Goal: Information Seeking & Learning: Find contact information

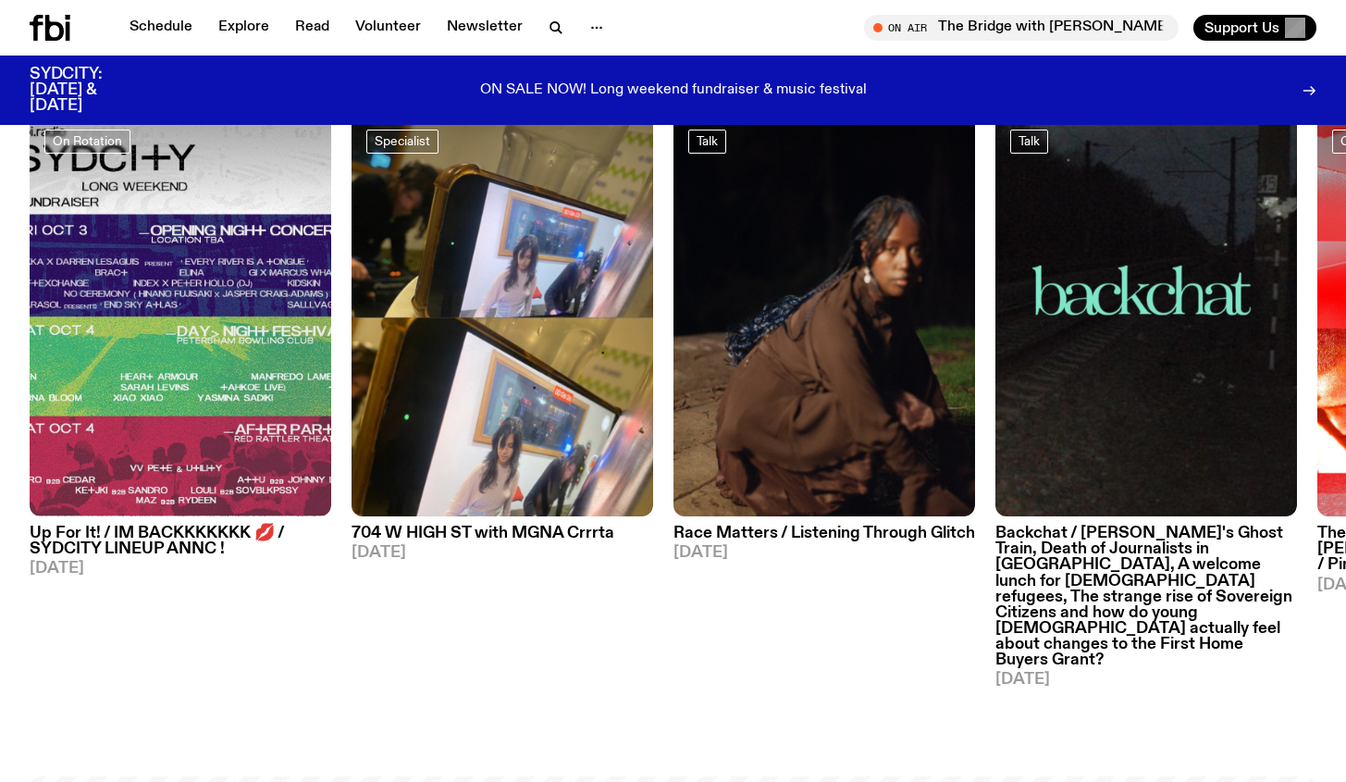
scroll to position [947, 0]
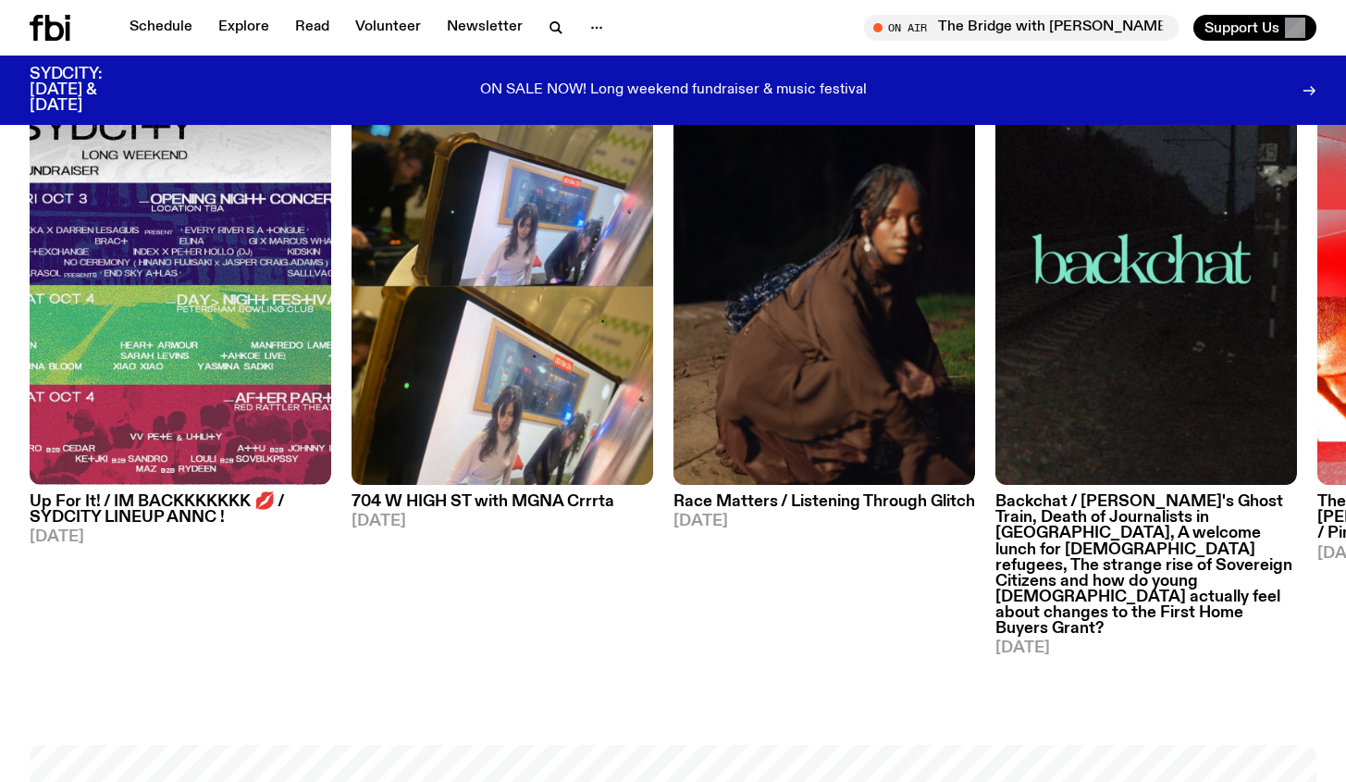
click at [197, 587] on div "On Rotation Up For It! / IM BACKKKKKKK 💋 / SYDCITY LINEUP ANNC ! [DATE]" at bounding box center [181, 370] width 302 height 574
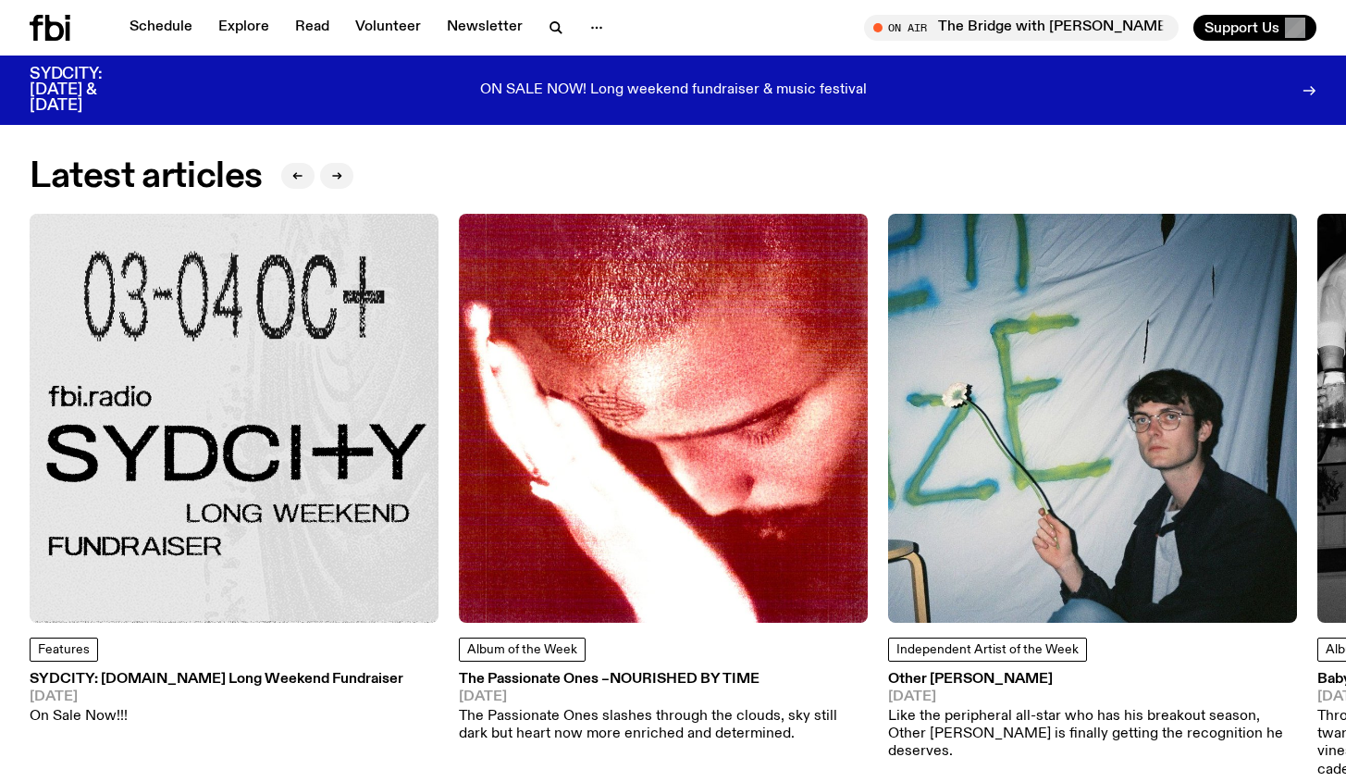
scroll to position [2433, 0]
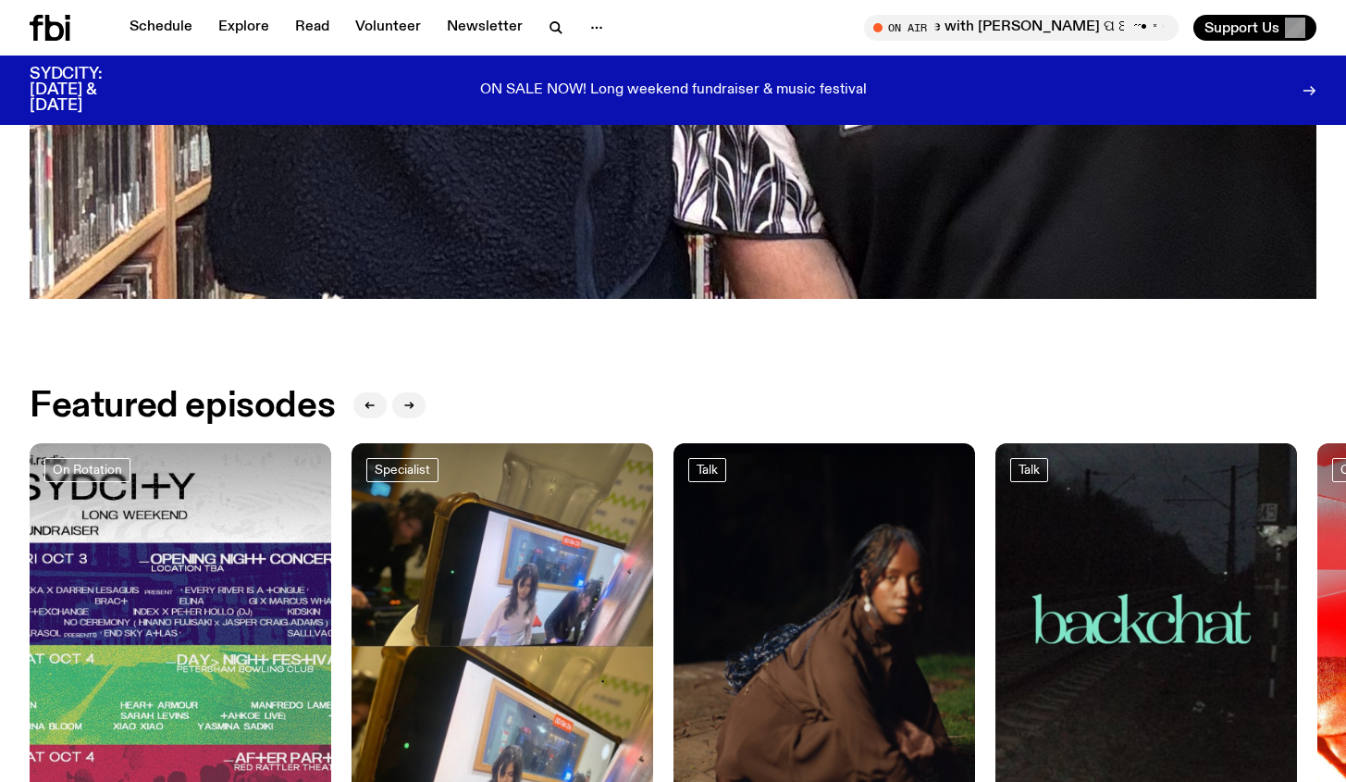
scroll to position [356, 0]
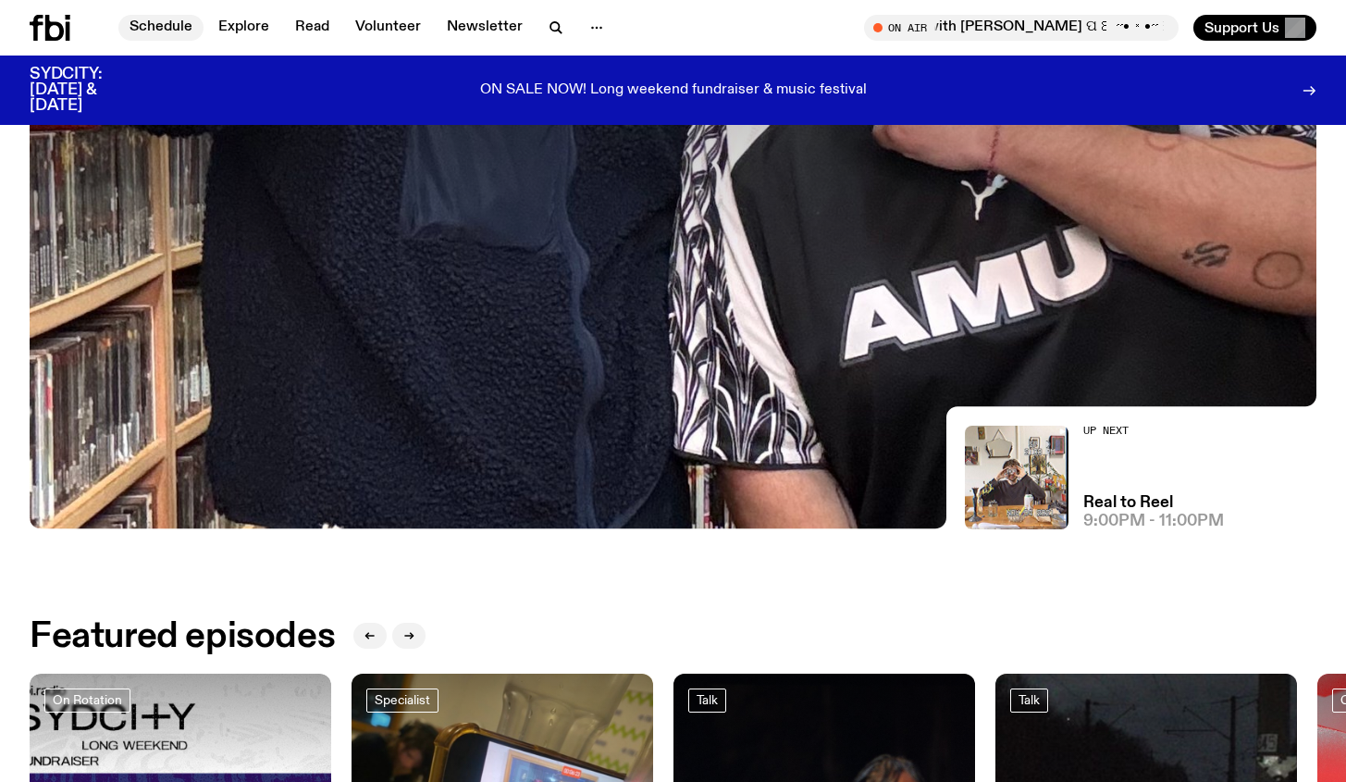
click at [167, 18] on link "Schedule" at bounding box center [160, 28] width 85 height 26
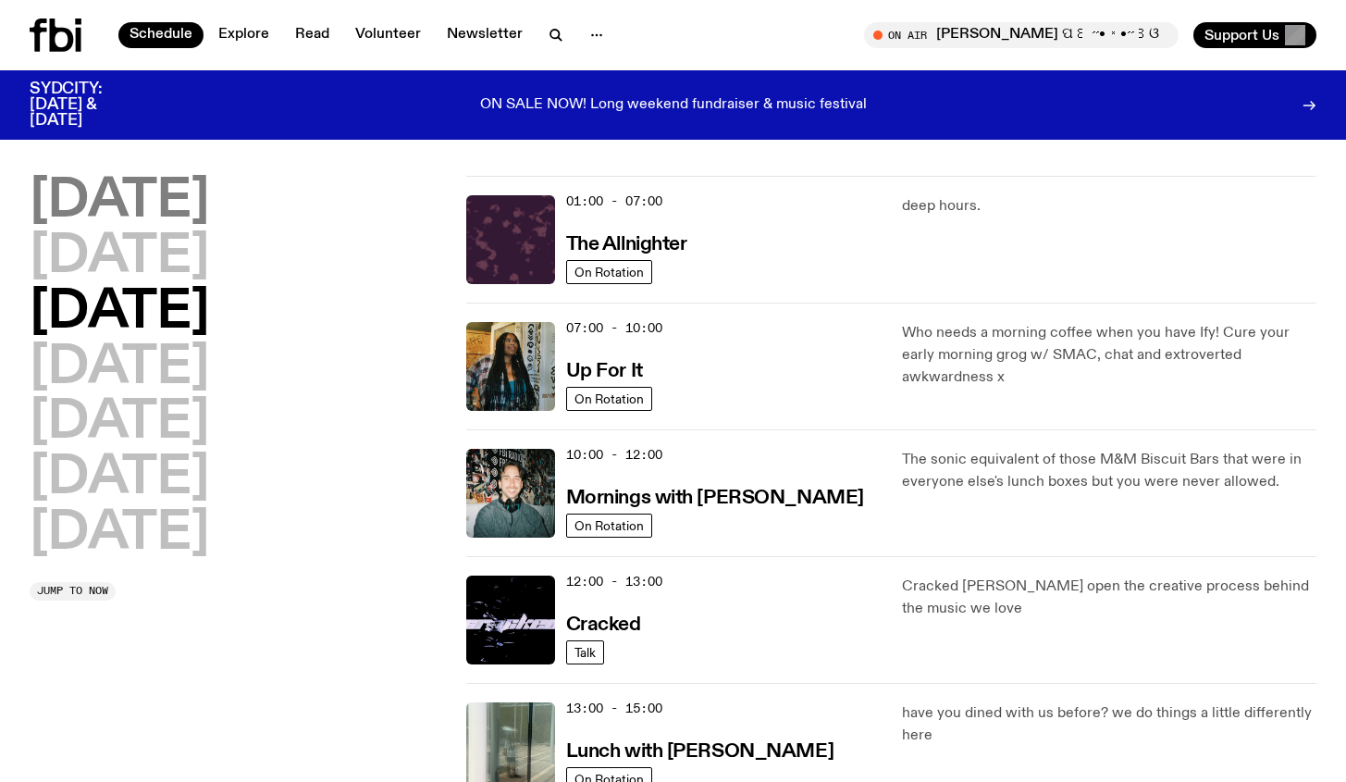
click at [161, 192] on h2 "[DATE]" at bounding box center [120, 202] width 180 height 52
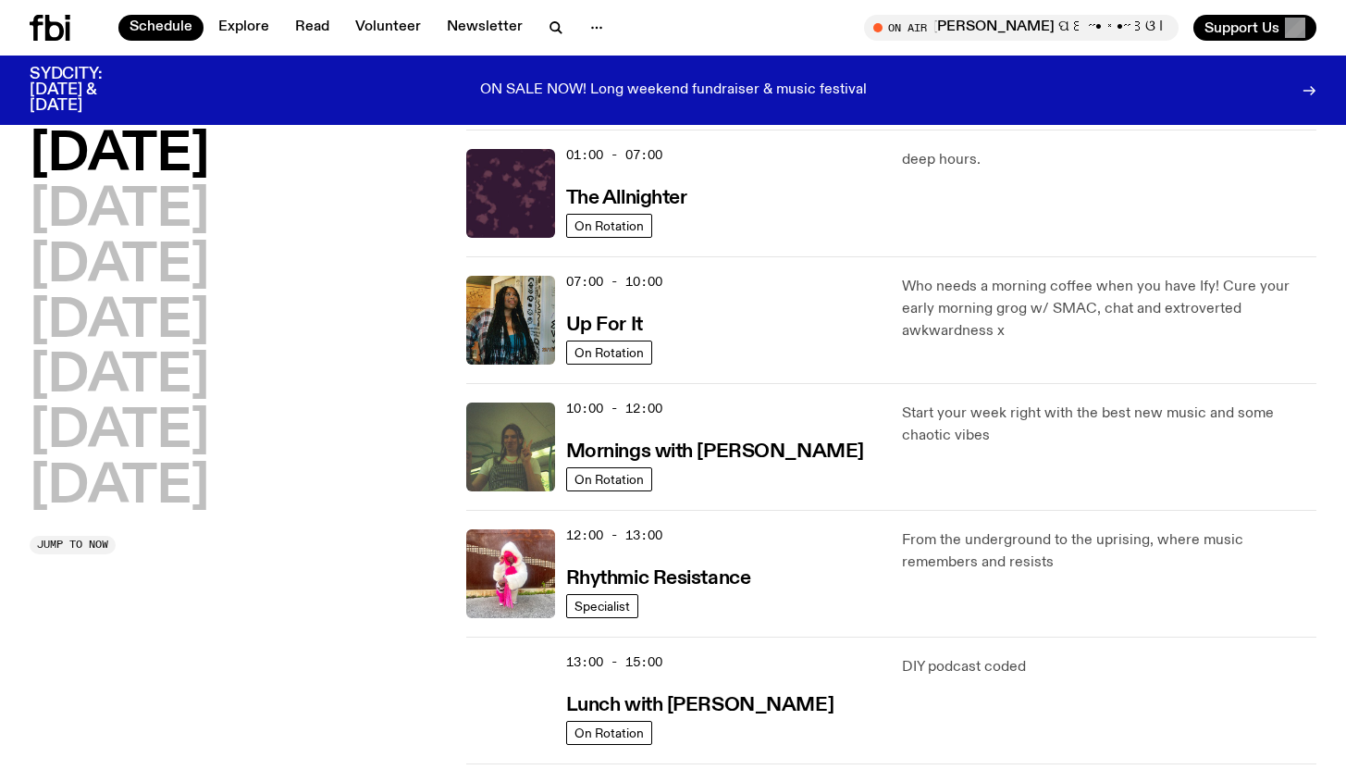
scroll to position [52, 0]
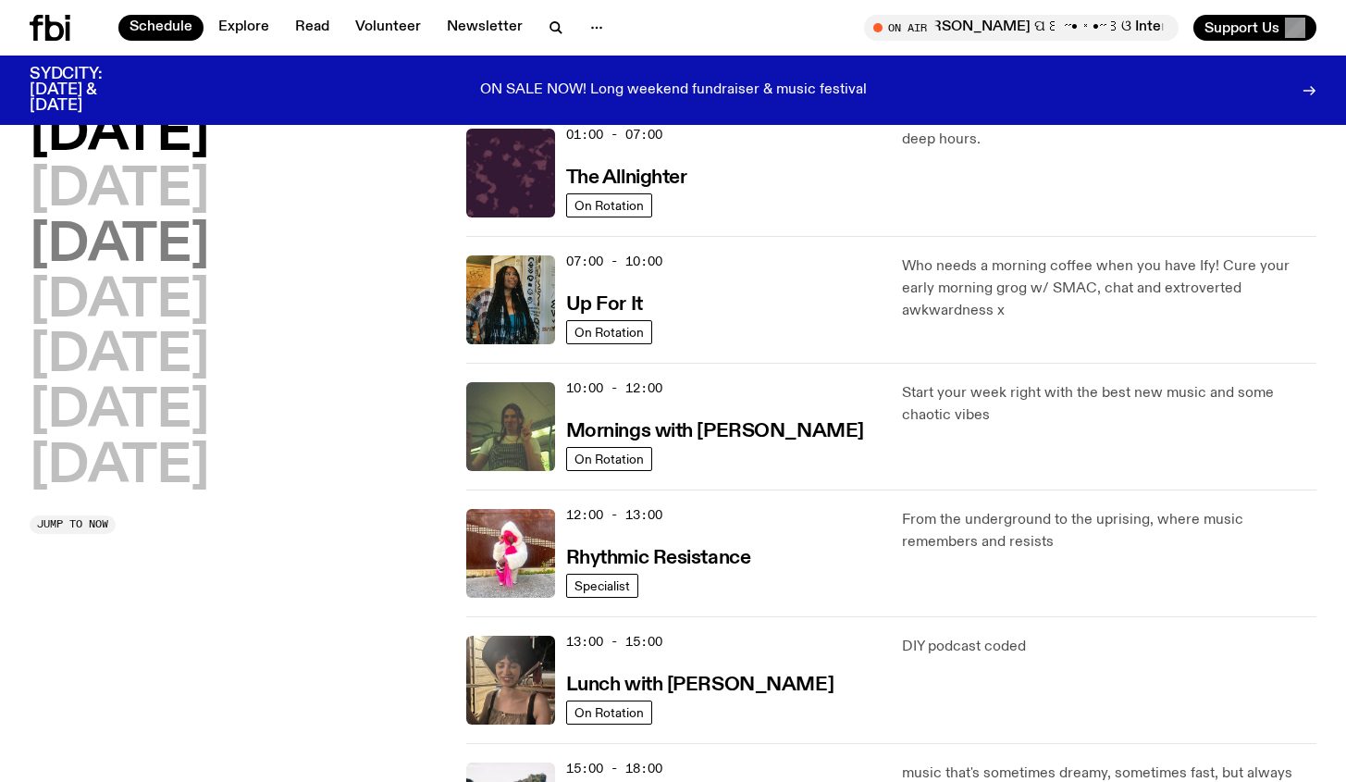
click at [196, 220] on h2 "[DATE]" at bounding box center [120, 246] width 180 height 52
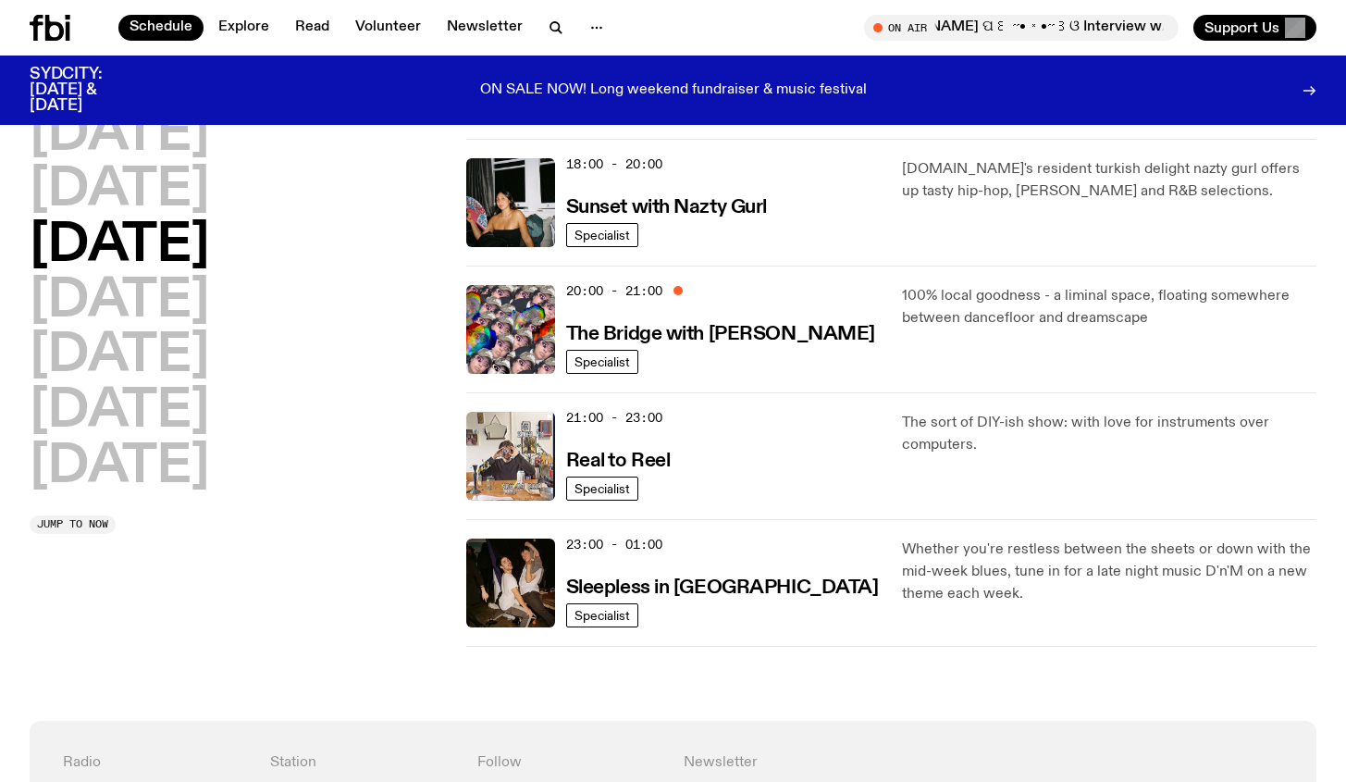
scroll to position [747, 0]
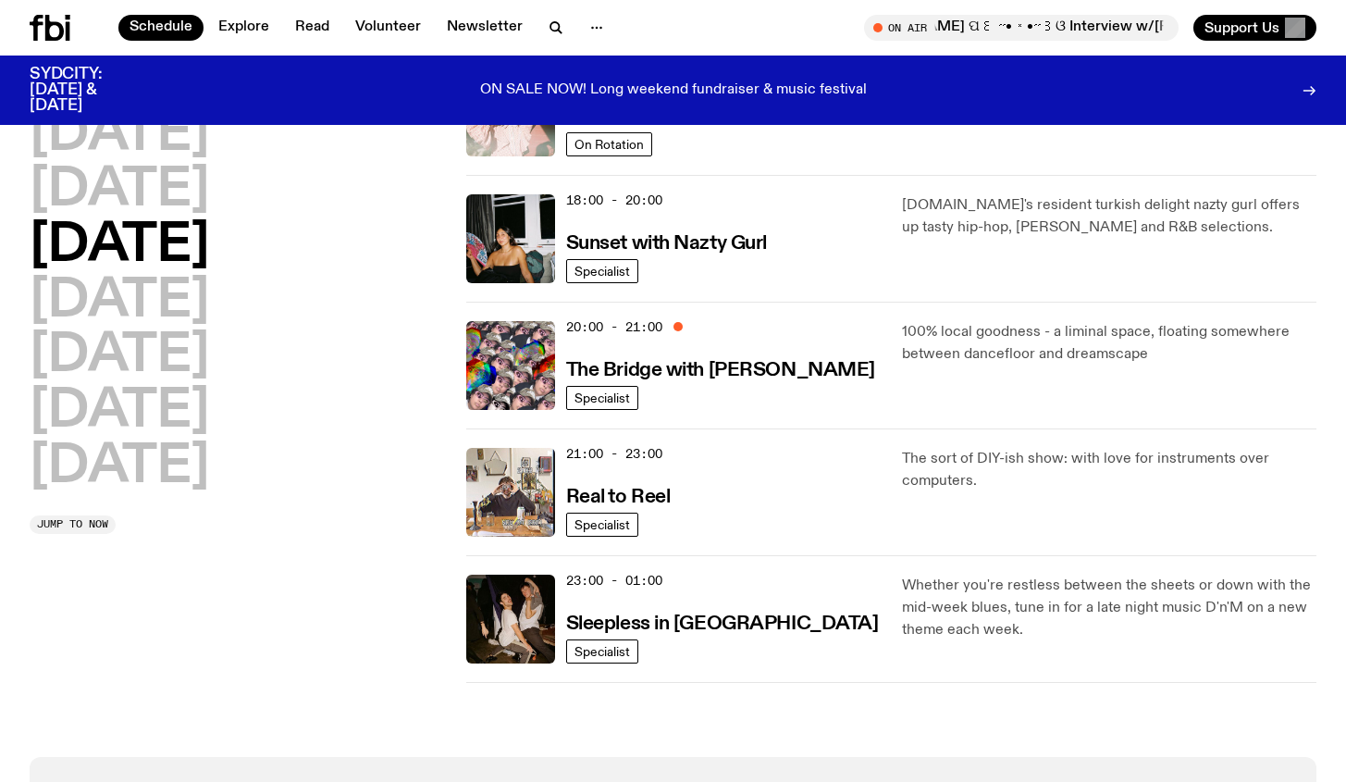
click at [366, 532] on div "[DATE] [DATE] [DATE] [DATE] [DATE] [DATE] [DATE] Jump to now" at bounding box center [237, 322] width 415 height 426
click at [707, 362] on h3 "The Bridge with [PERSON_NAME]" at bounding box center [720, 370] width 309 height 19
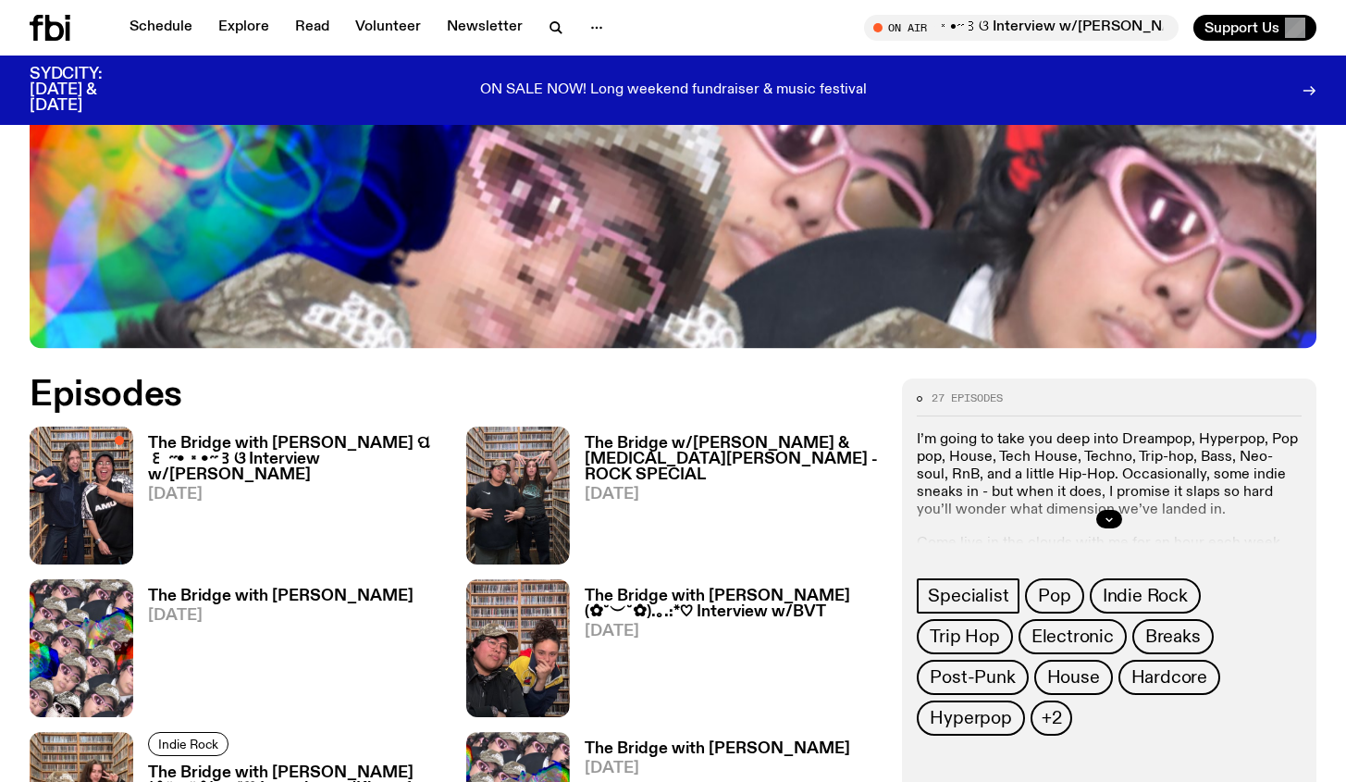
scroll to position [772, 0]
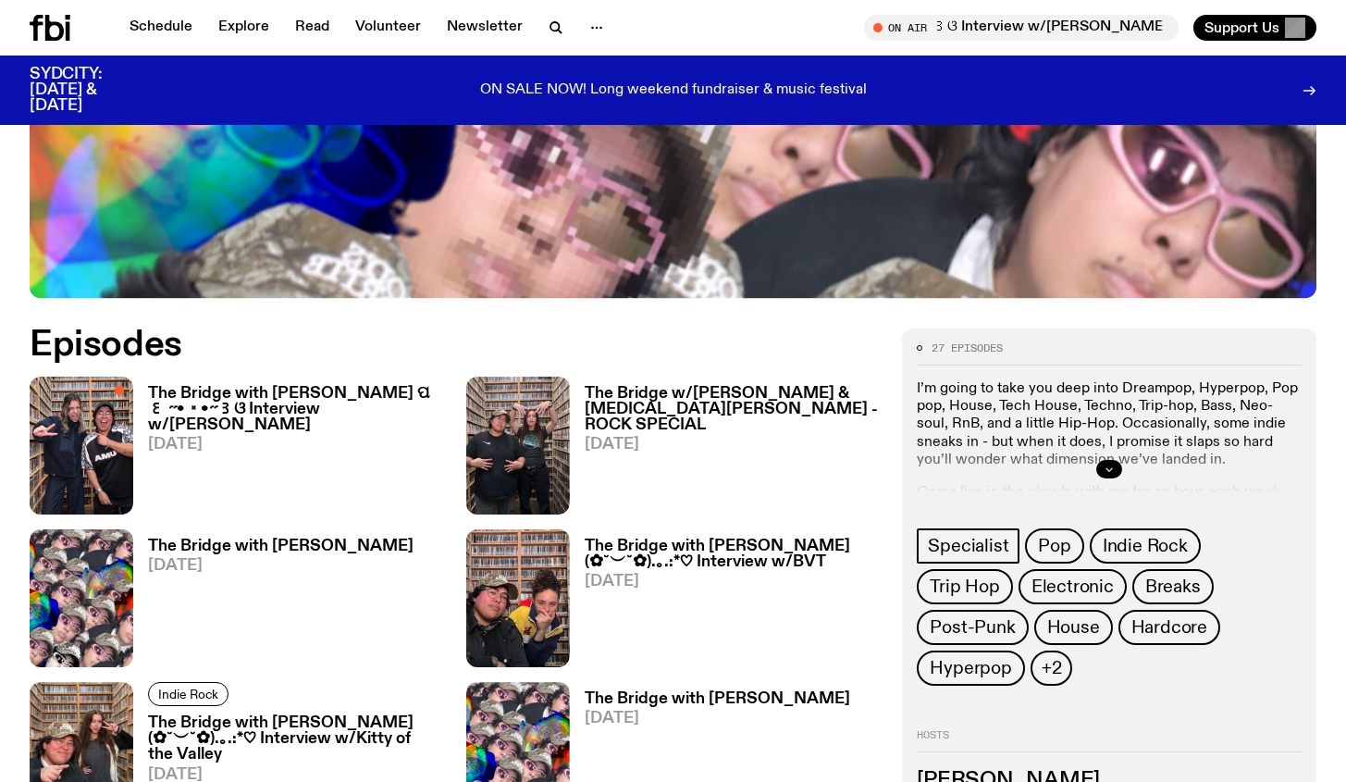
click at [1101, 460] on button "button" at bounding box center [1110, 469] width 26 height 19
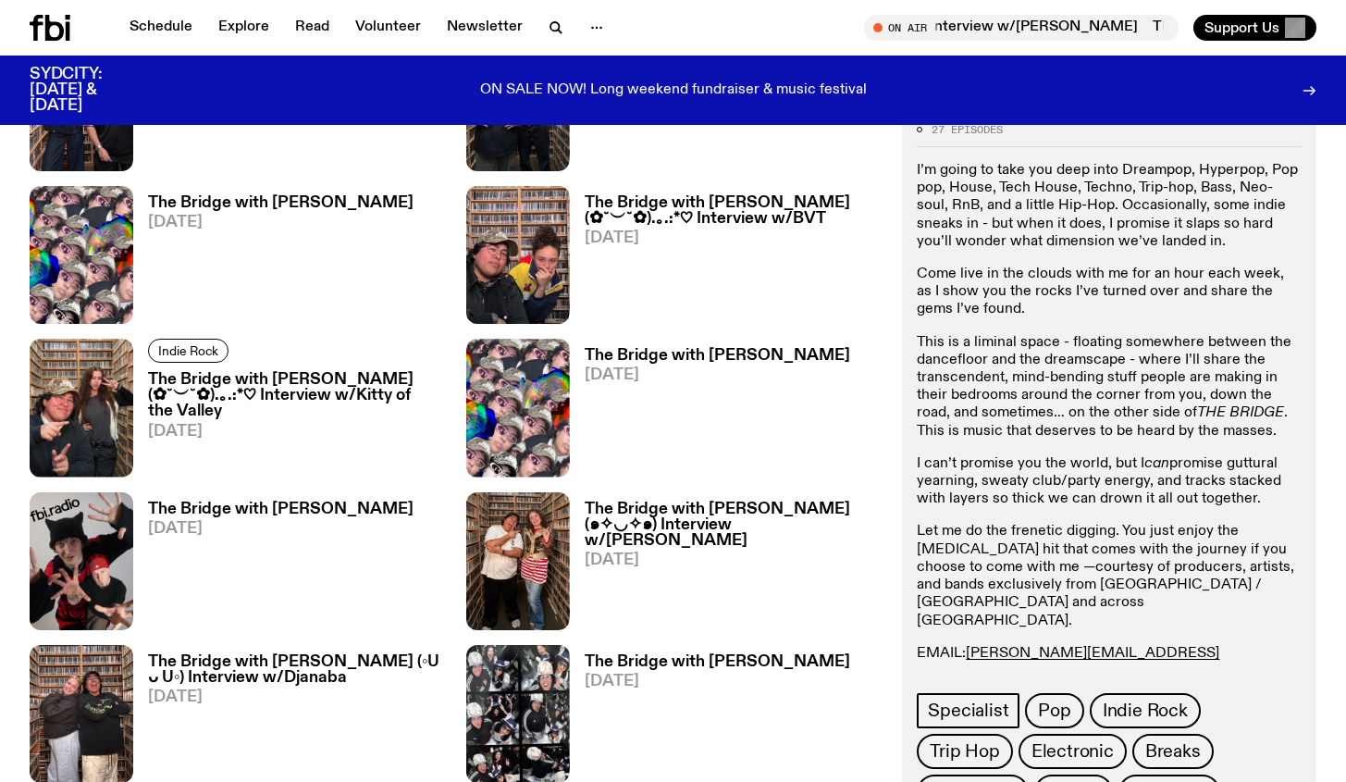
scroll to position [1154, 0]
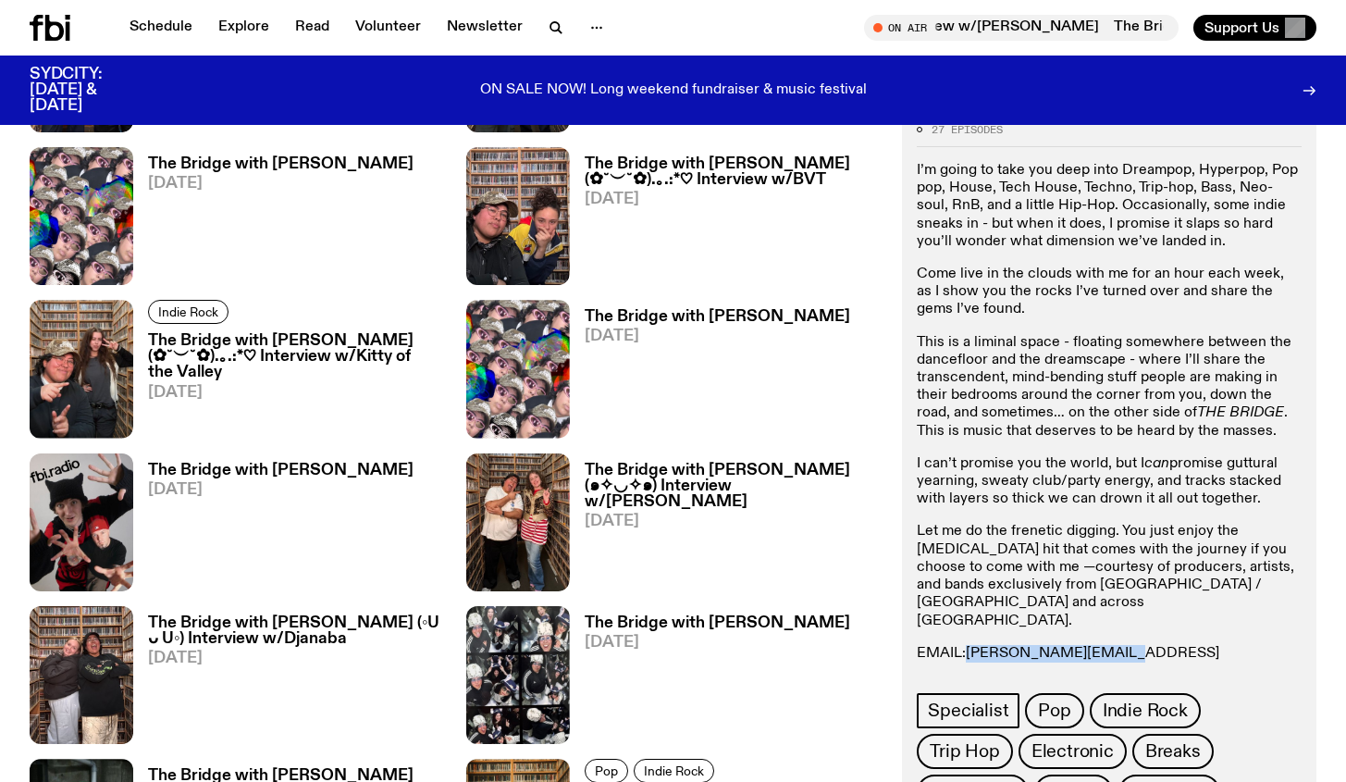
drag, startPoint x: 1122, startPoint y: 618, endPoint x: 971, endPoint y: 623, distance: 150.9
click at [971, 644] on p "EMAIL: [PERSON_NAME][EMAIL_ADDRESS][DOMAIN_NAME] INSTA: Mama de Leche Text in: …" at bounding box center [1109, 679] width 385 height 71
copy link "[PERSON_NAME][EMAIL_ADDRESS][DOMAIN_NAME]"
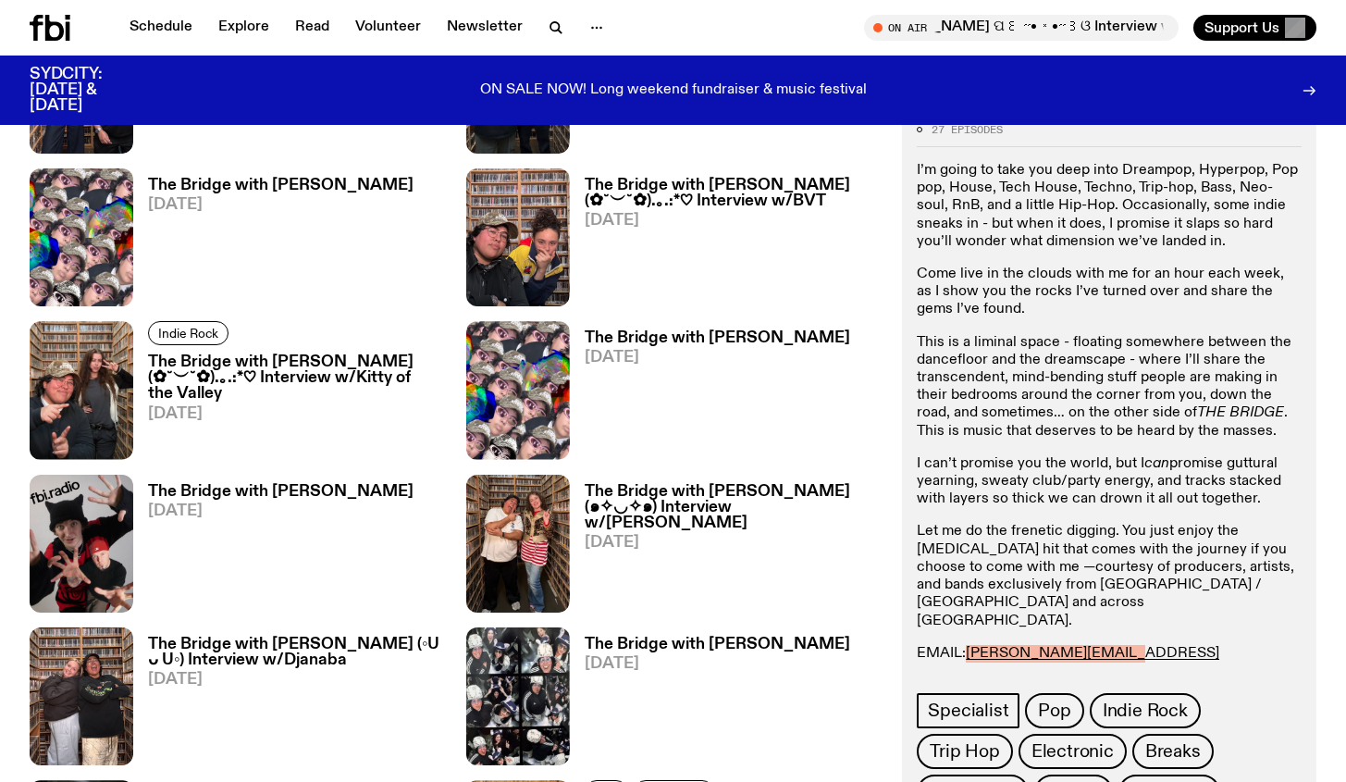
scroll to position [1131, 0]
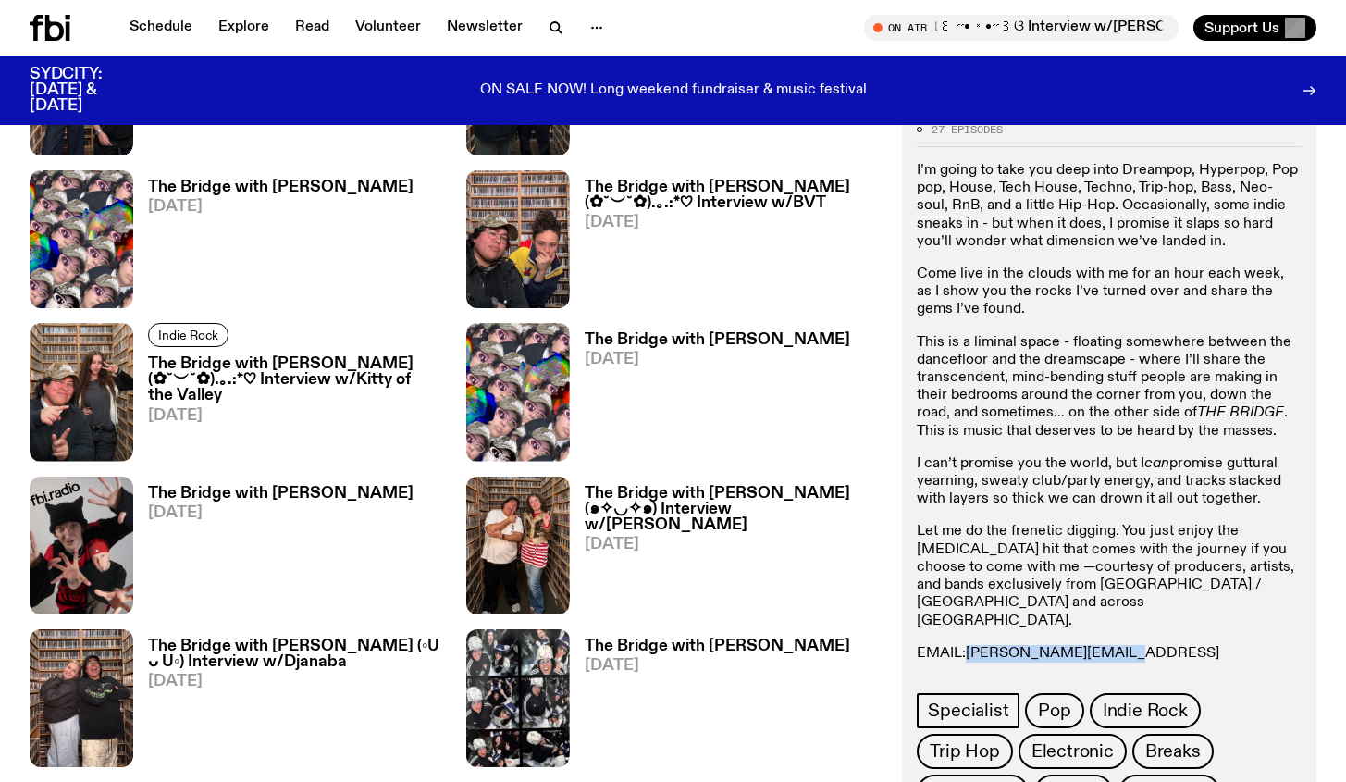
drag, startPoint x: 1128, startPoint y: 614, endPoint x: 970, endPoint y: 616, distance: 158.2
click at [970, 644] on p "EMAIL: [PERSON_NAME][EMAIL_ADDRESS][DOMAIN_NAME] INSTA: Mama de Leche Text in: …" at bounding box center [1109, 679] width 385 height 71
copy link "[PERSON_NAME][EMAIL_ADDRESS][DOMAIN_NAME]"
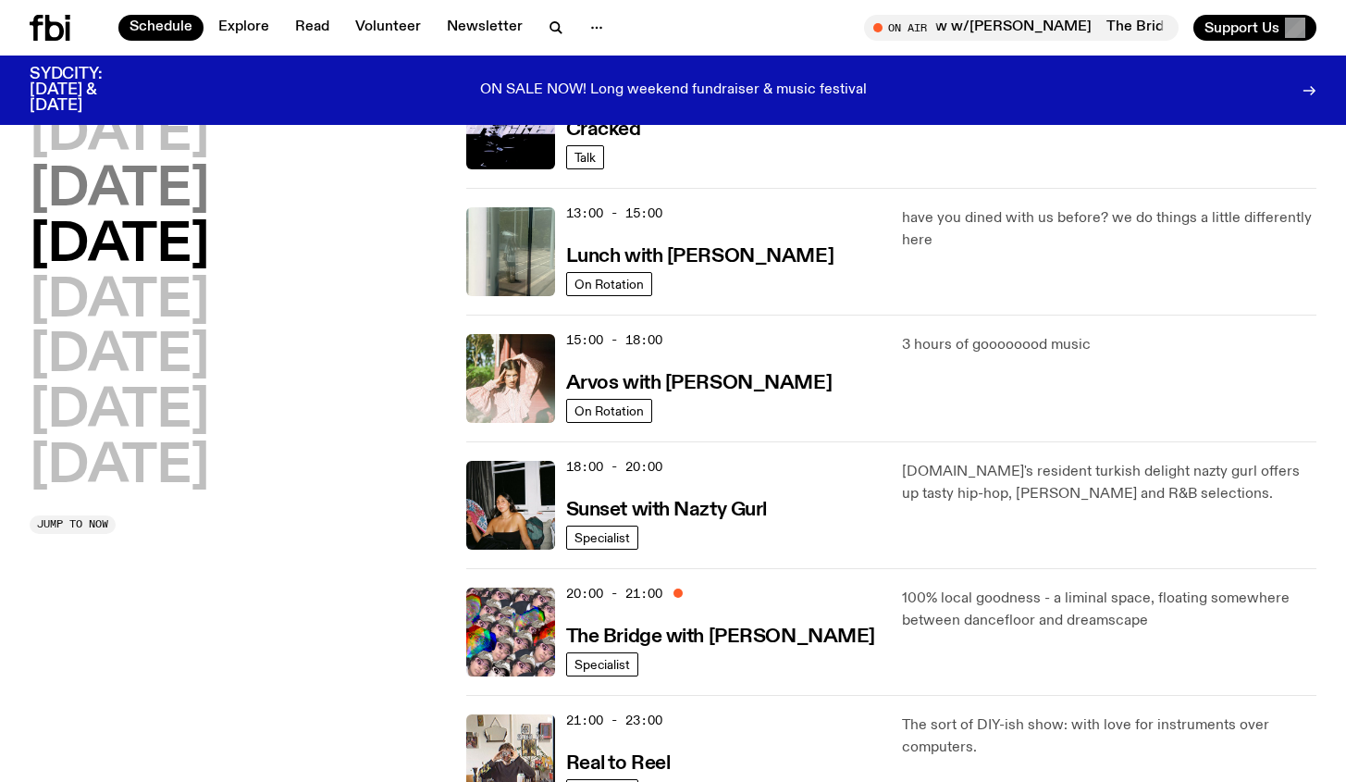
click at [163, 165] on h2 "[DATE]" at bounding box center [120, 191] width 180 height 52
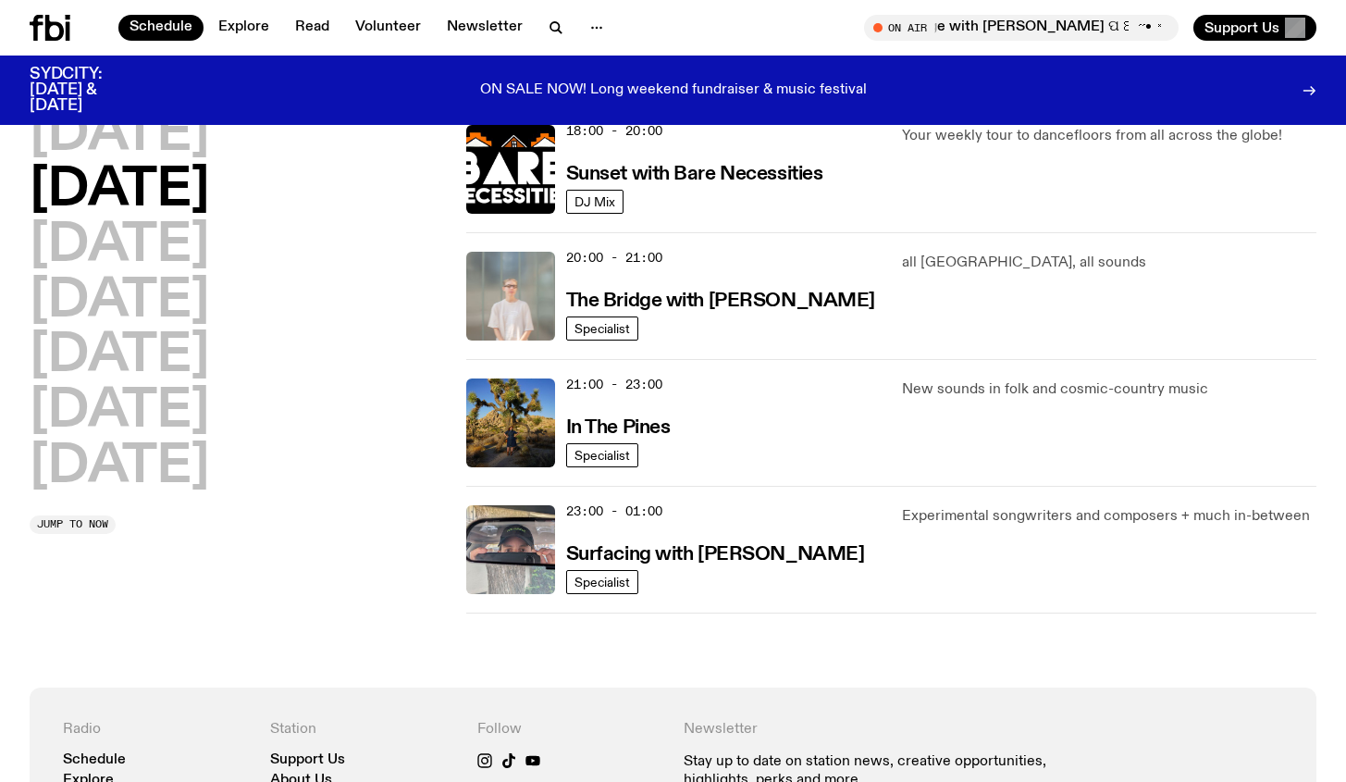
scroll to position [827, 0]
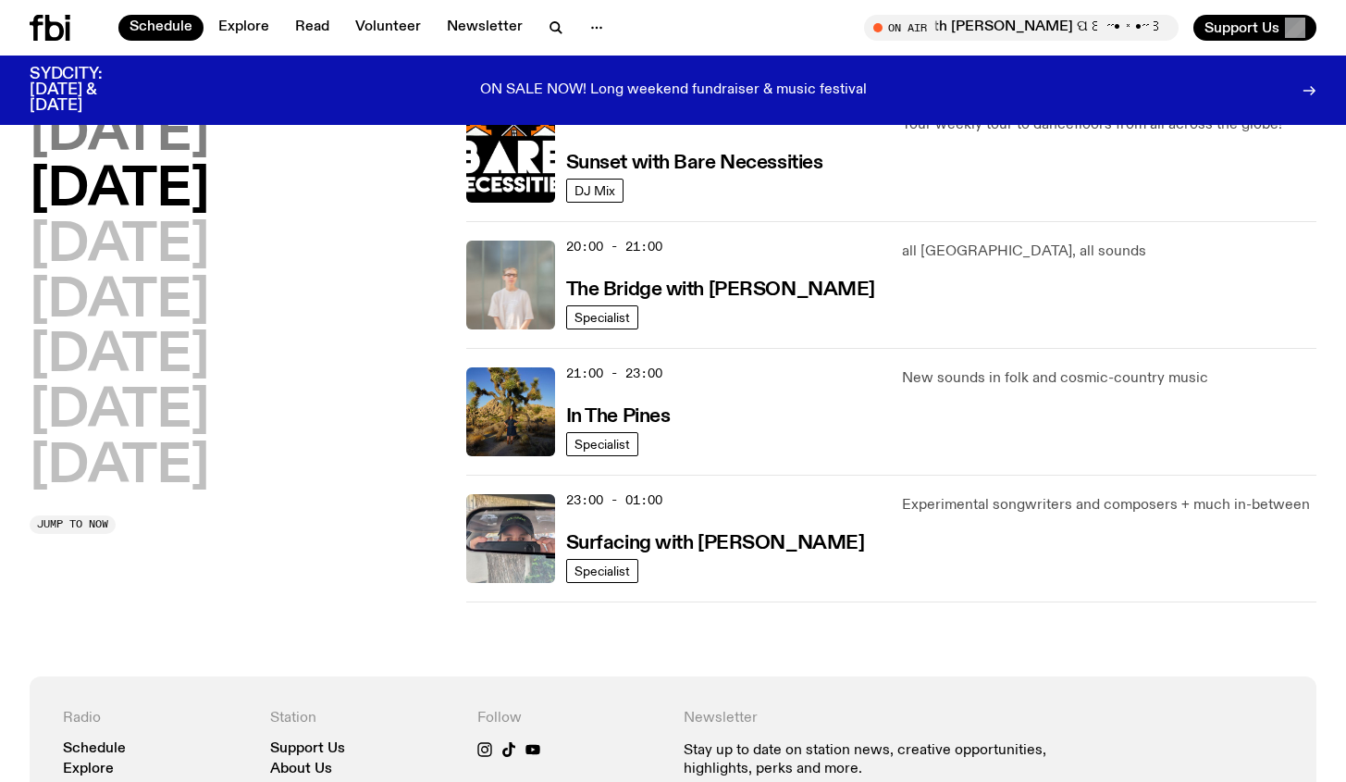
click at [144, 127] on h2 "[DATE]" at bounding box center [120, 135] width 180 height 52
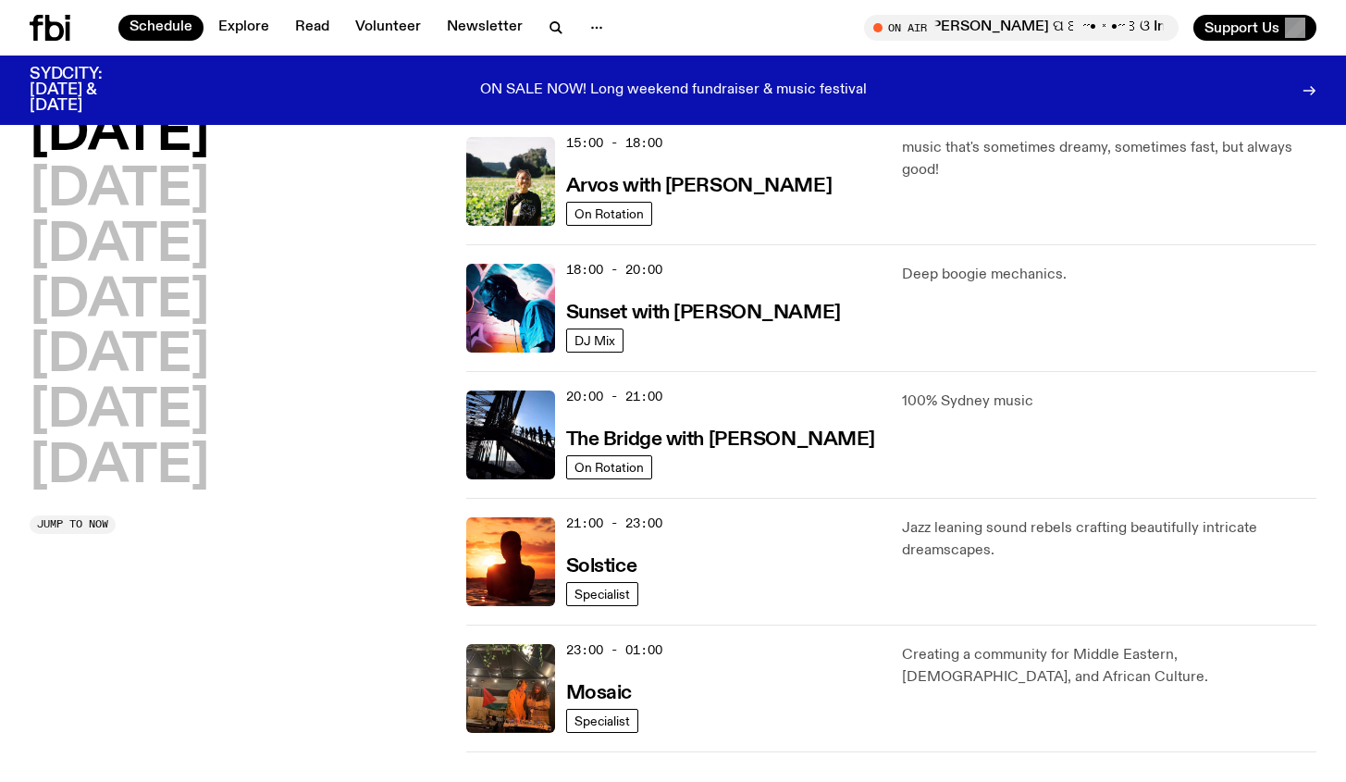
scroll to position [688, 0]
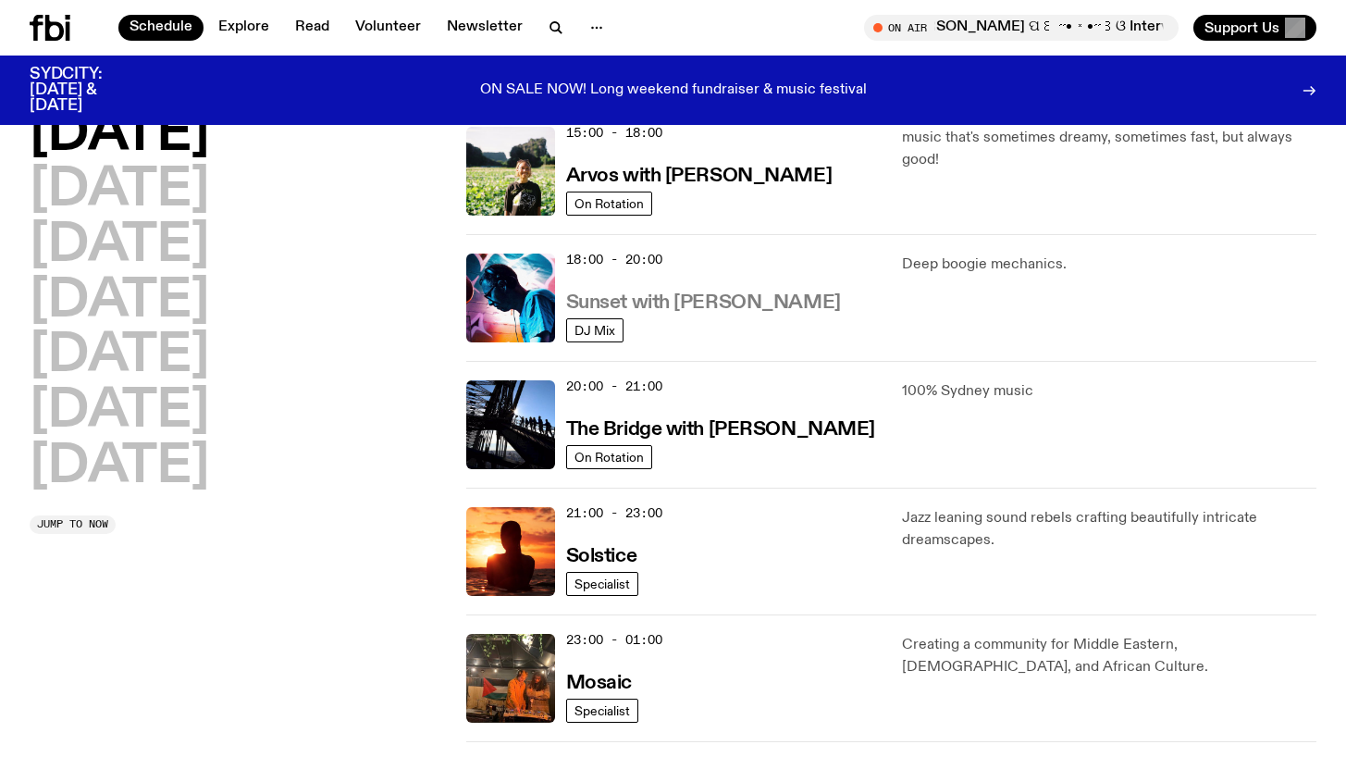
click at [762, 307] on h3 "Sunset with [PERSON_NAME]" at bounding box center [703, 302] width 275 height 19
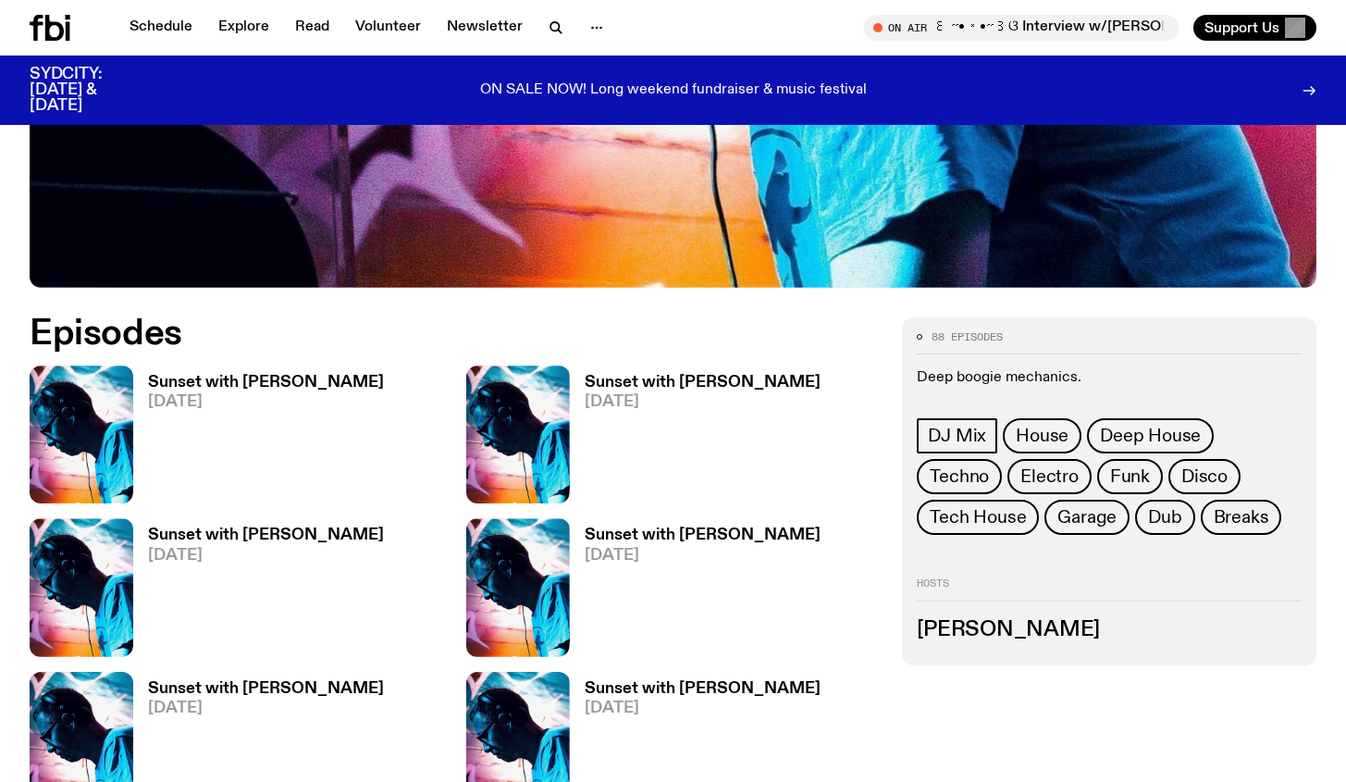
scroll to position [699, 0]
click at [224, 376] on h3 "Sunset with [PERSON_NAME]" at bounding box center [266, 384] width 236 height 16
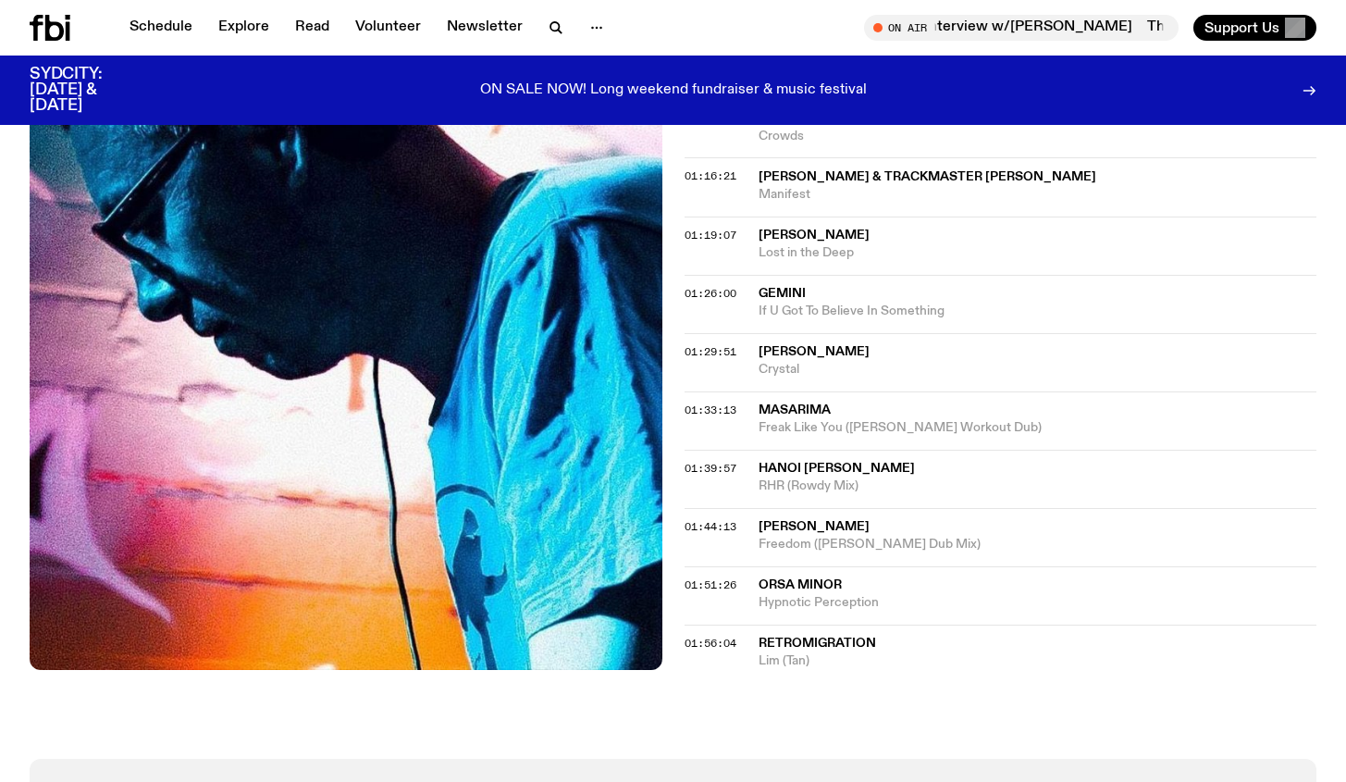
scroll to position [1437, 0]
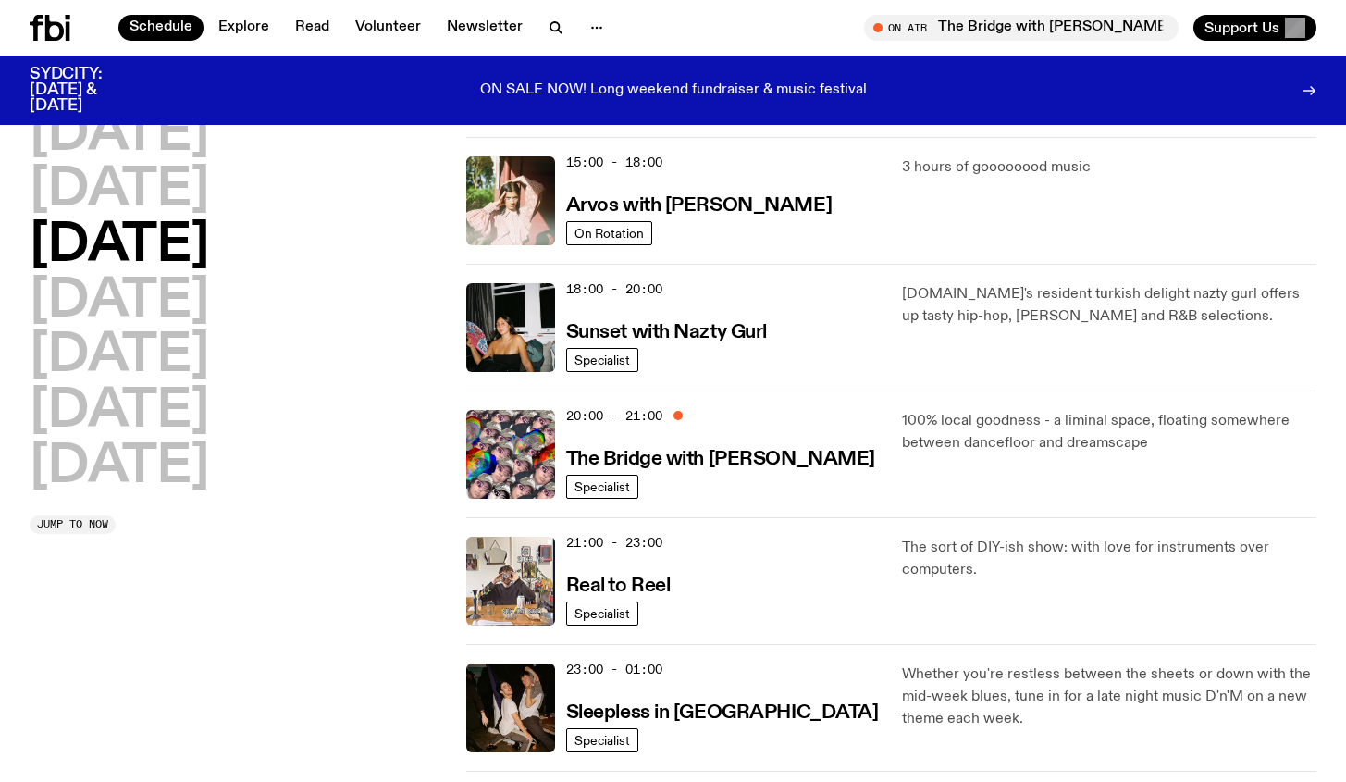
scroll to position [657, 0]
click at [189, 141] on h2 "[DATE]" at bounding box center [120, 135] width 180 height 52
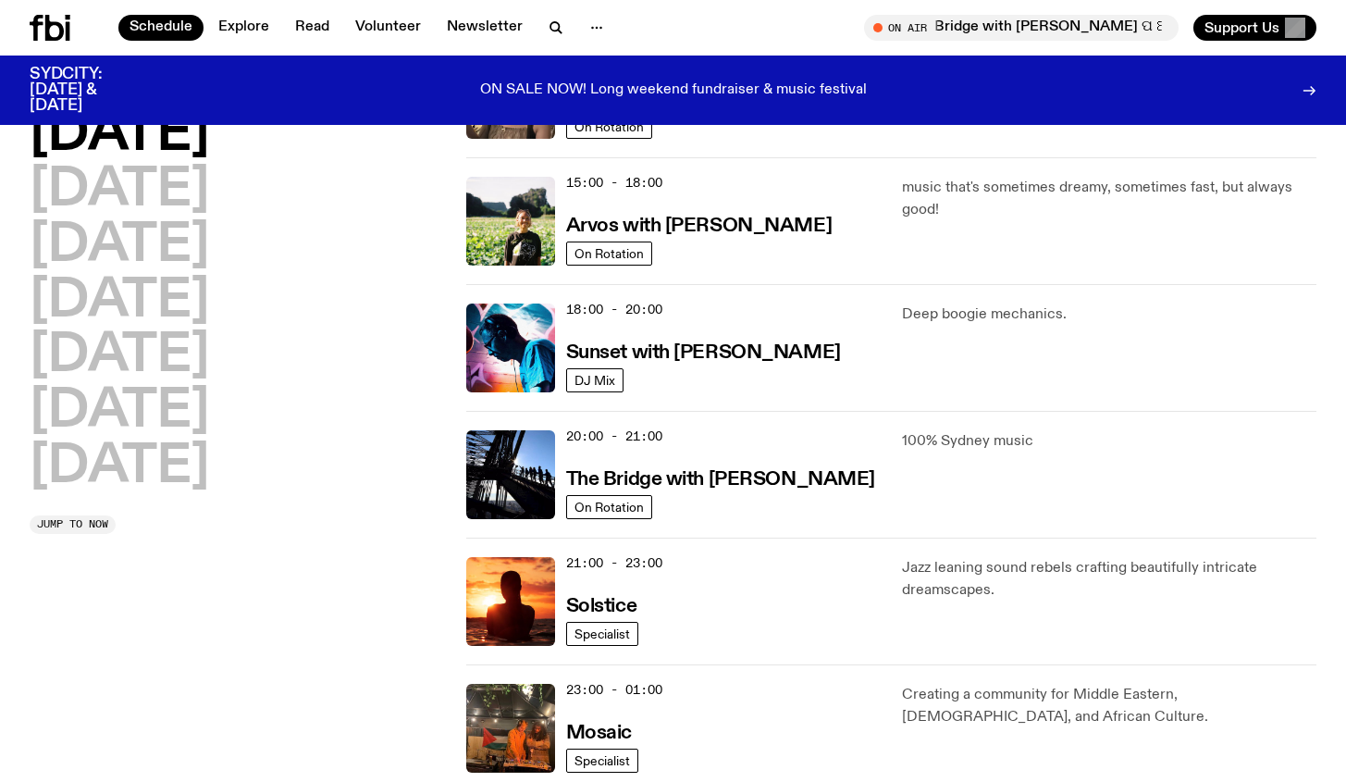
scroll to position [709, 0]
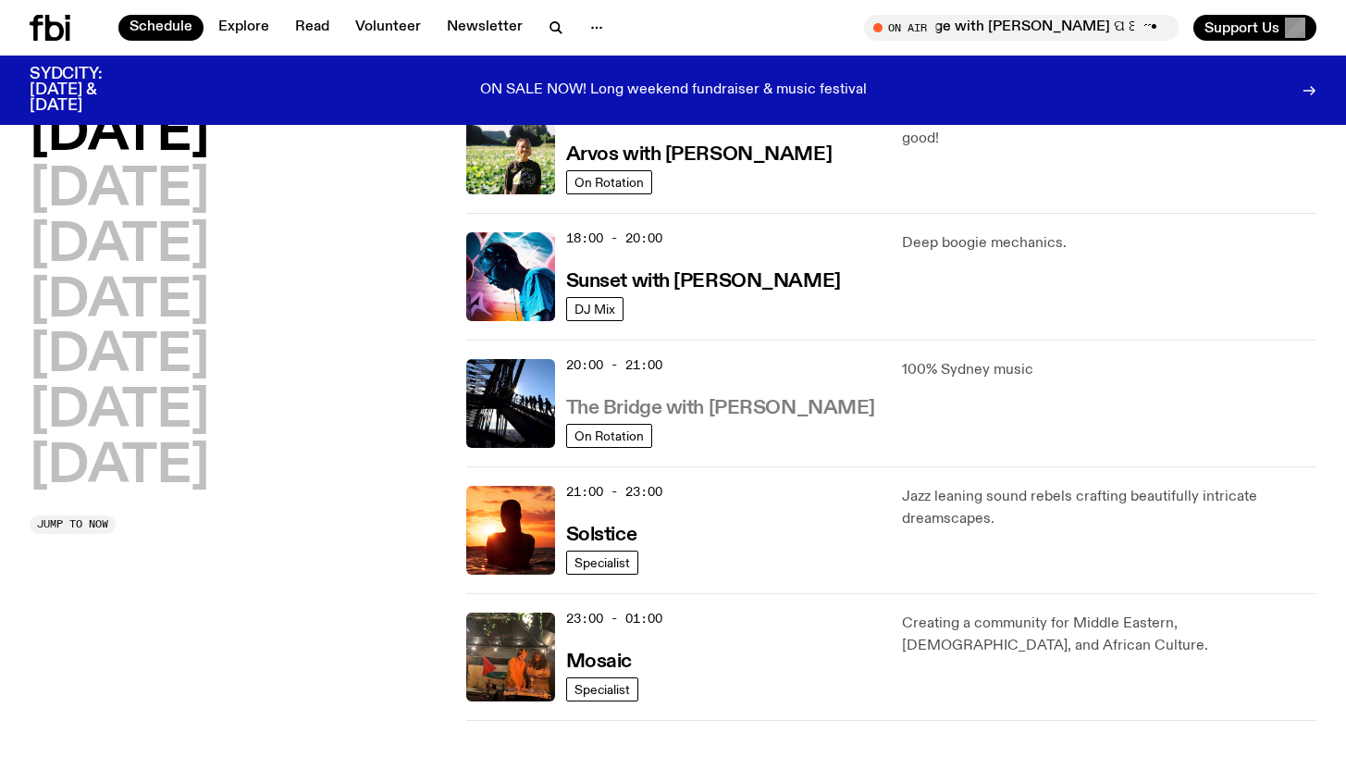
click at [759, 413] on h3 "The Bridge with [PERSON_NAME]" at bounding box center [720, 408] width 309 height 19
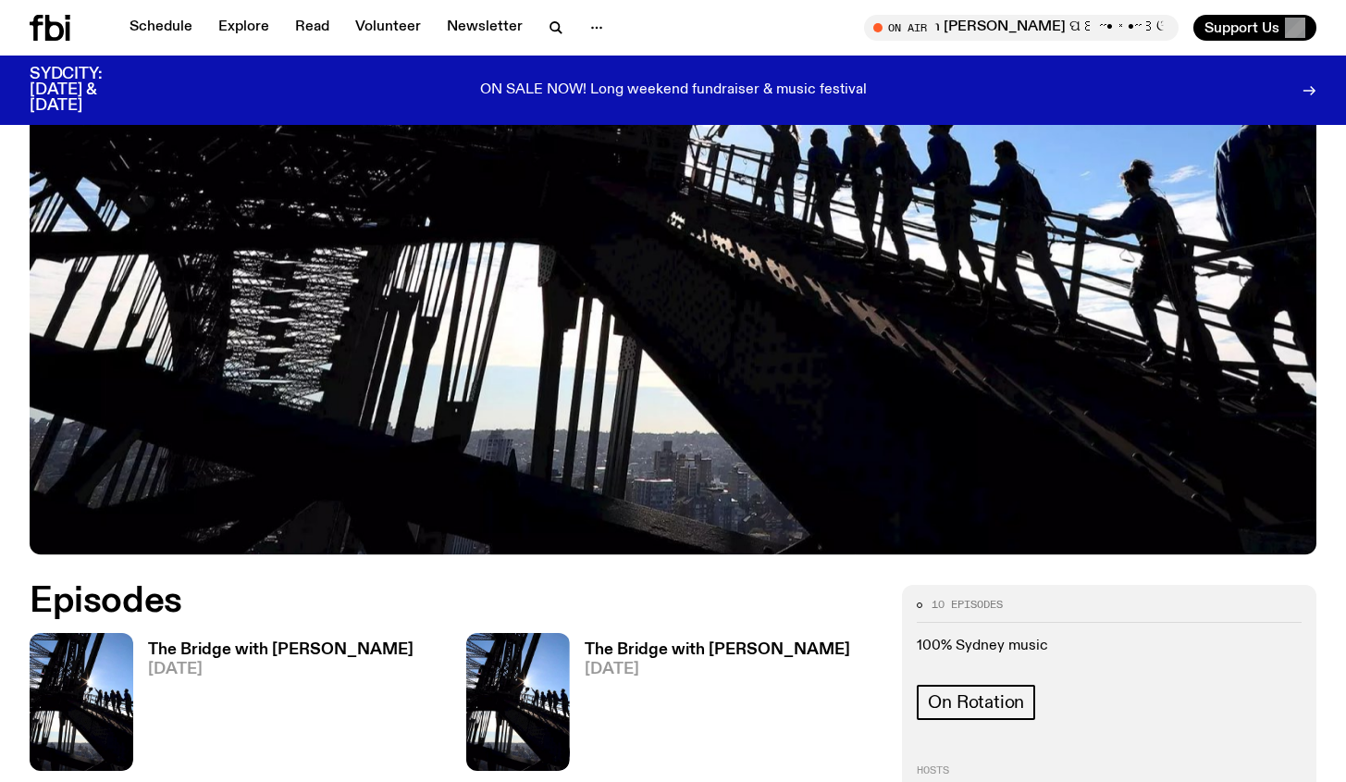
scroll to position [561, 0]
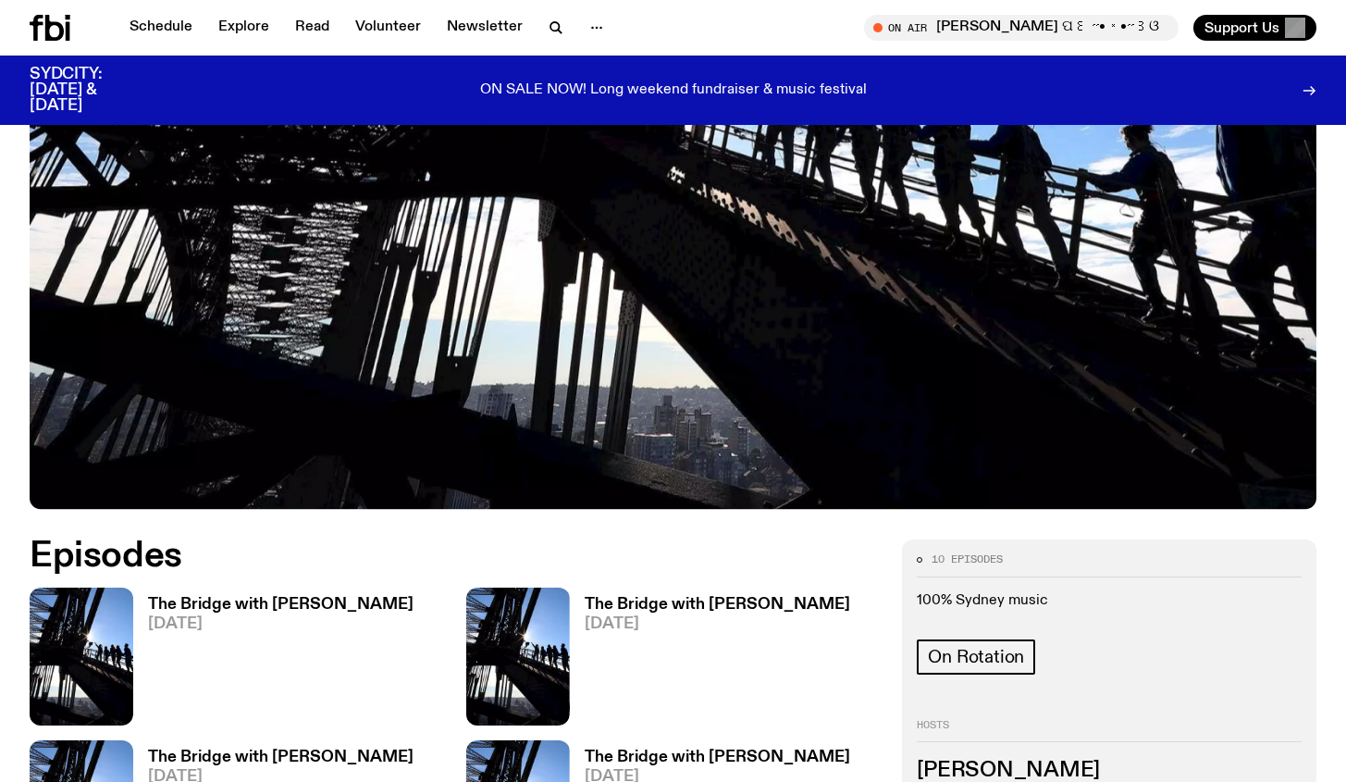
click at [247, 597] on link "The Bridge with [PERSON_NAME] [DATE]" at bounding box center [273, 661] width 280 height 129
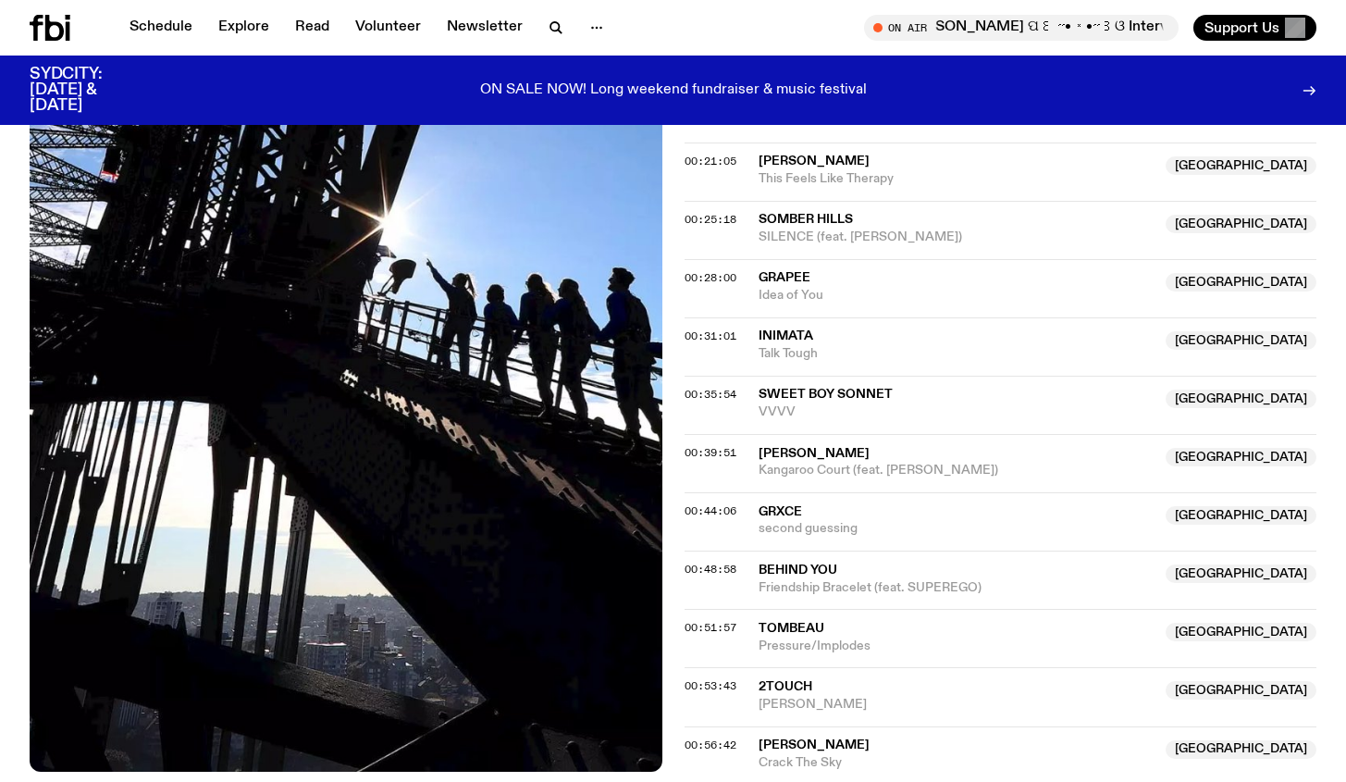
scroll to position [1305, 0]
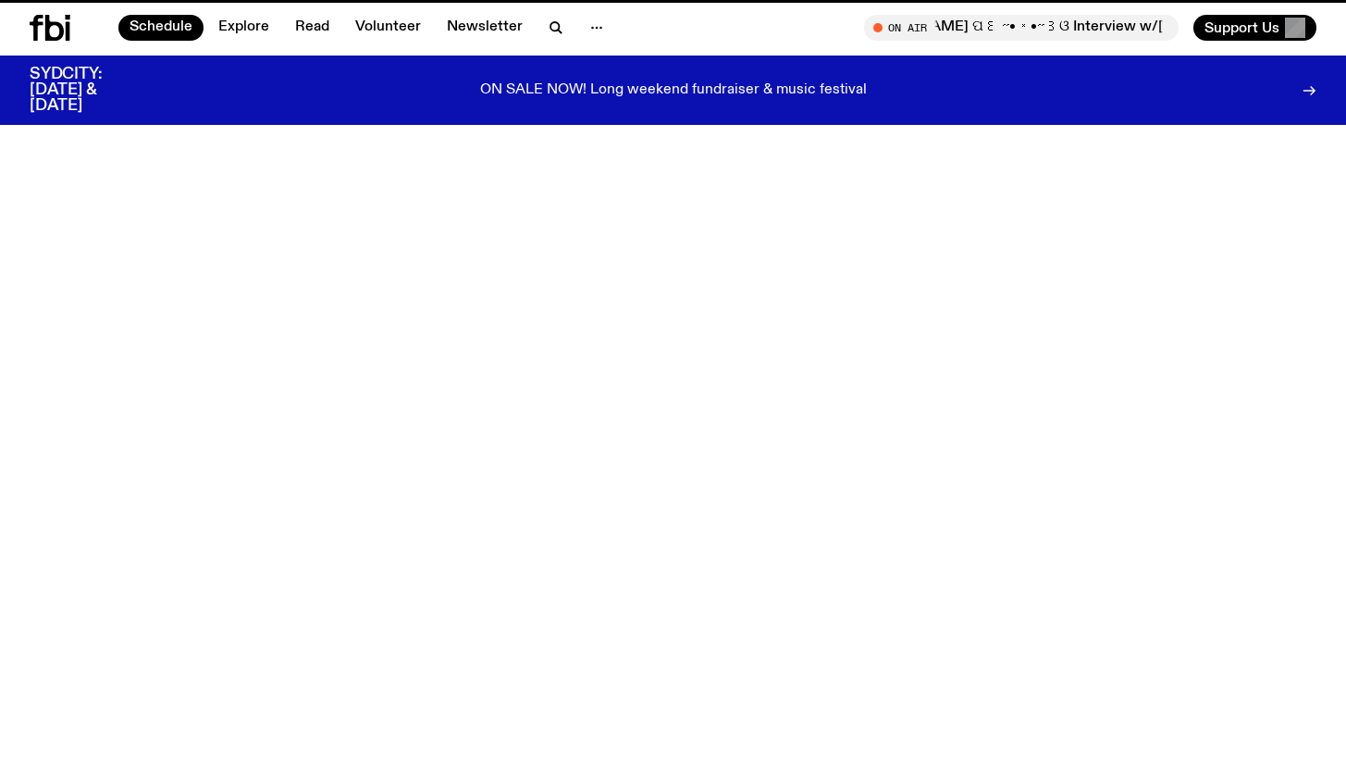
scroll to position [709, 0]
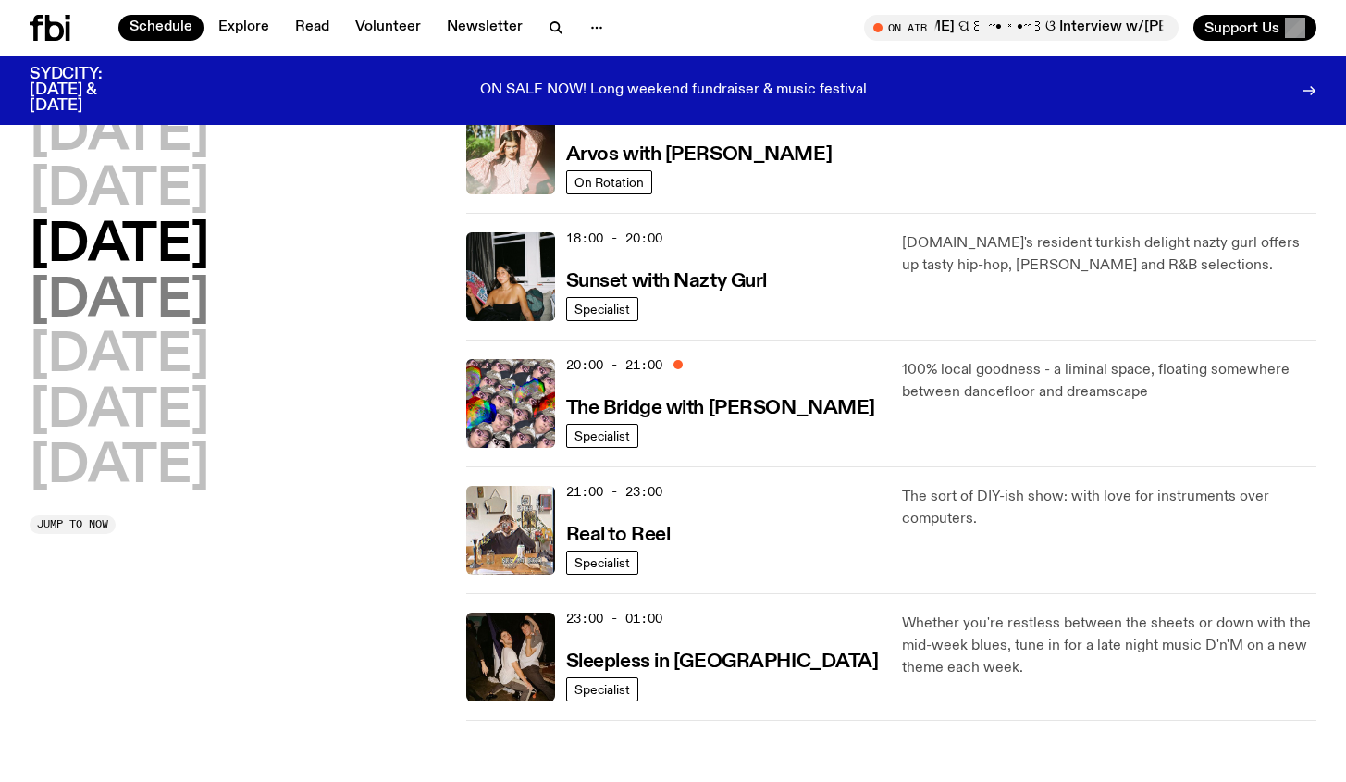
click at [180, 314] on h2 "[DATE]" at bounding box center [120, 302] width 180 height 52
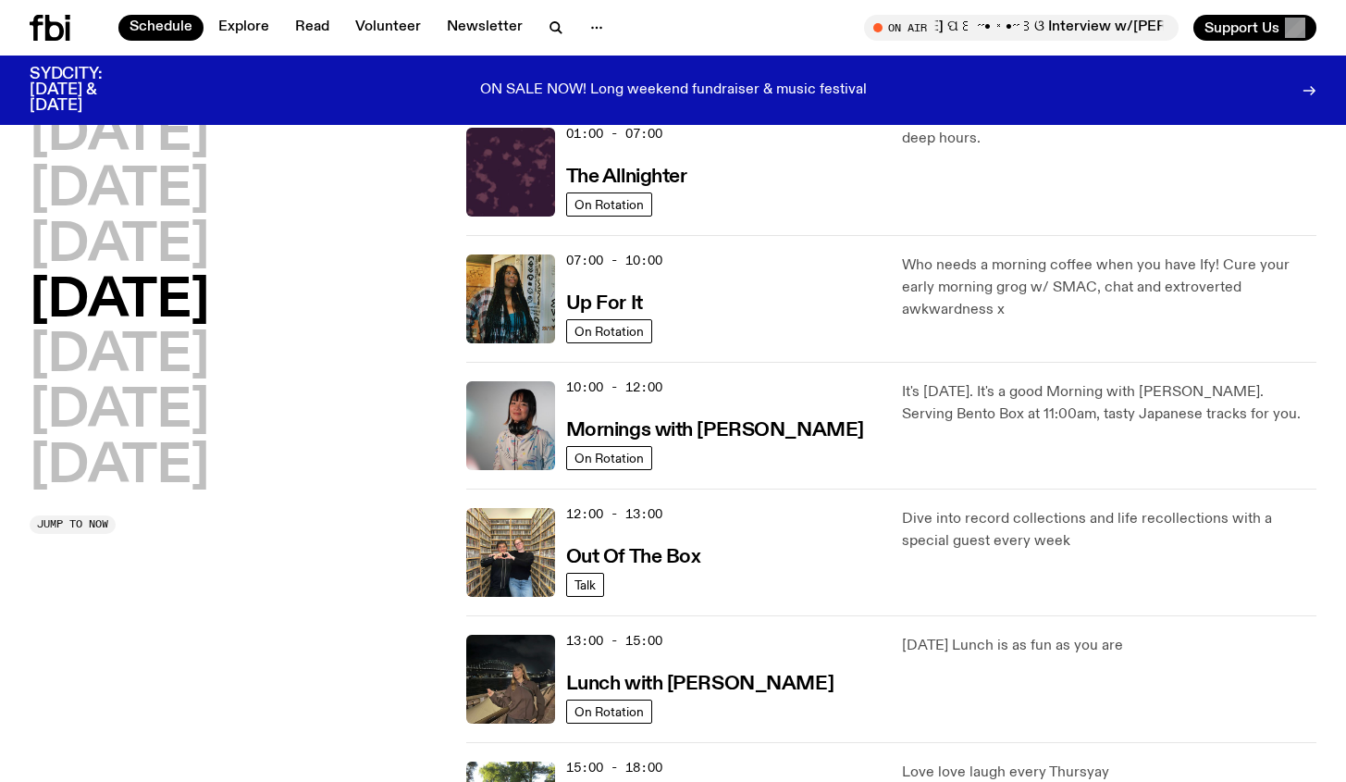
scroll to position [52, 0]
click at [209, 250] on h2 "[DATE]" at bounding box center [120, 246] width 180 height 52
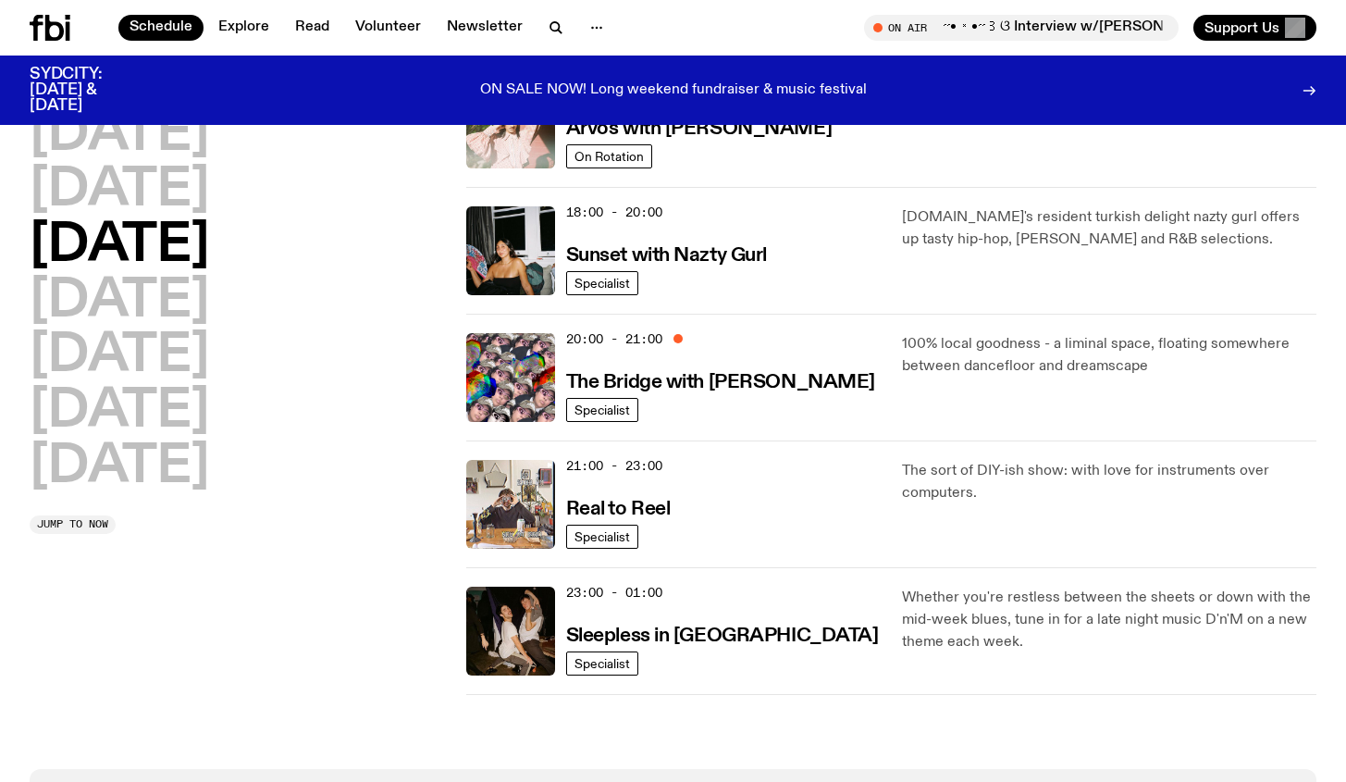
scroll to position [717, 0]
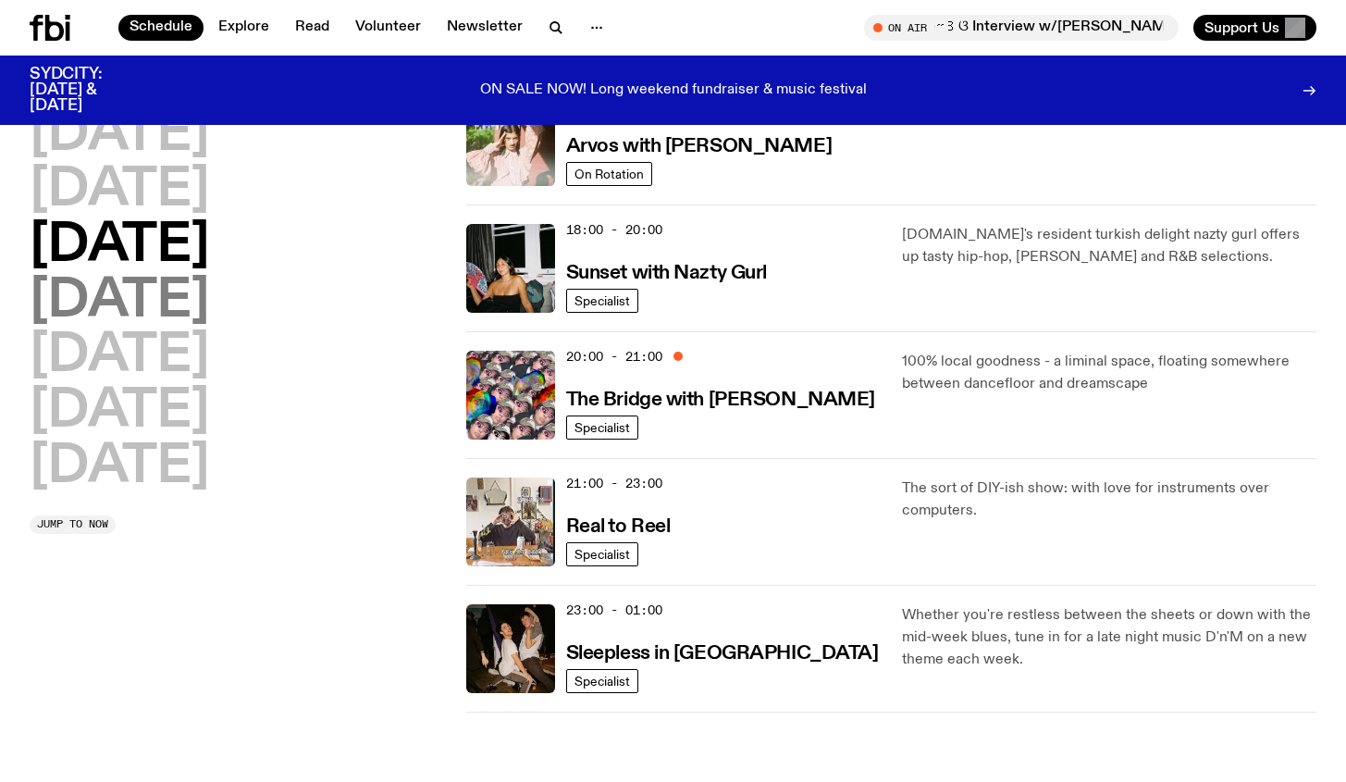
click at [194, 304] on h2 "[DATE]" at bounding box center [120, 302] width 180 height 52
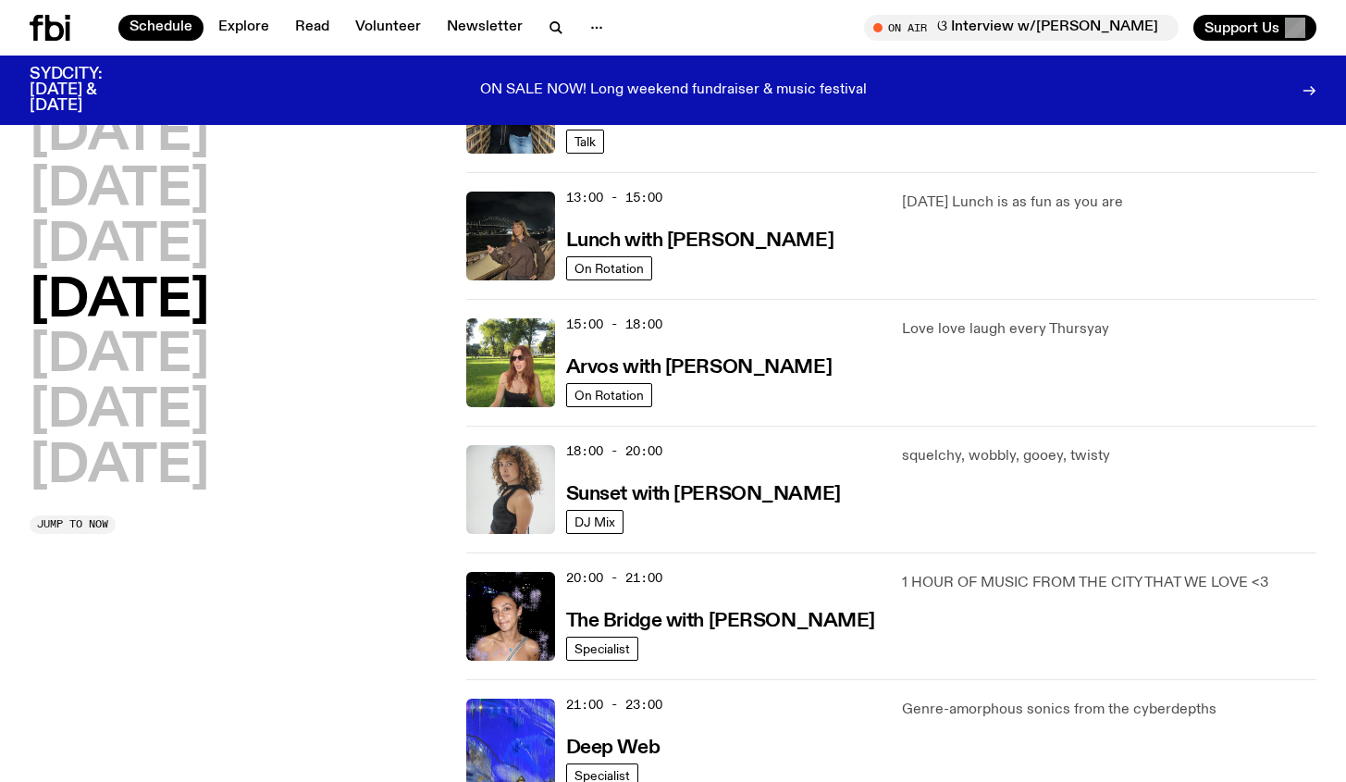
scroll to position [549, 0]
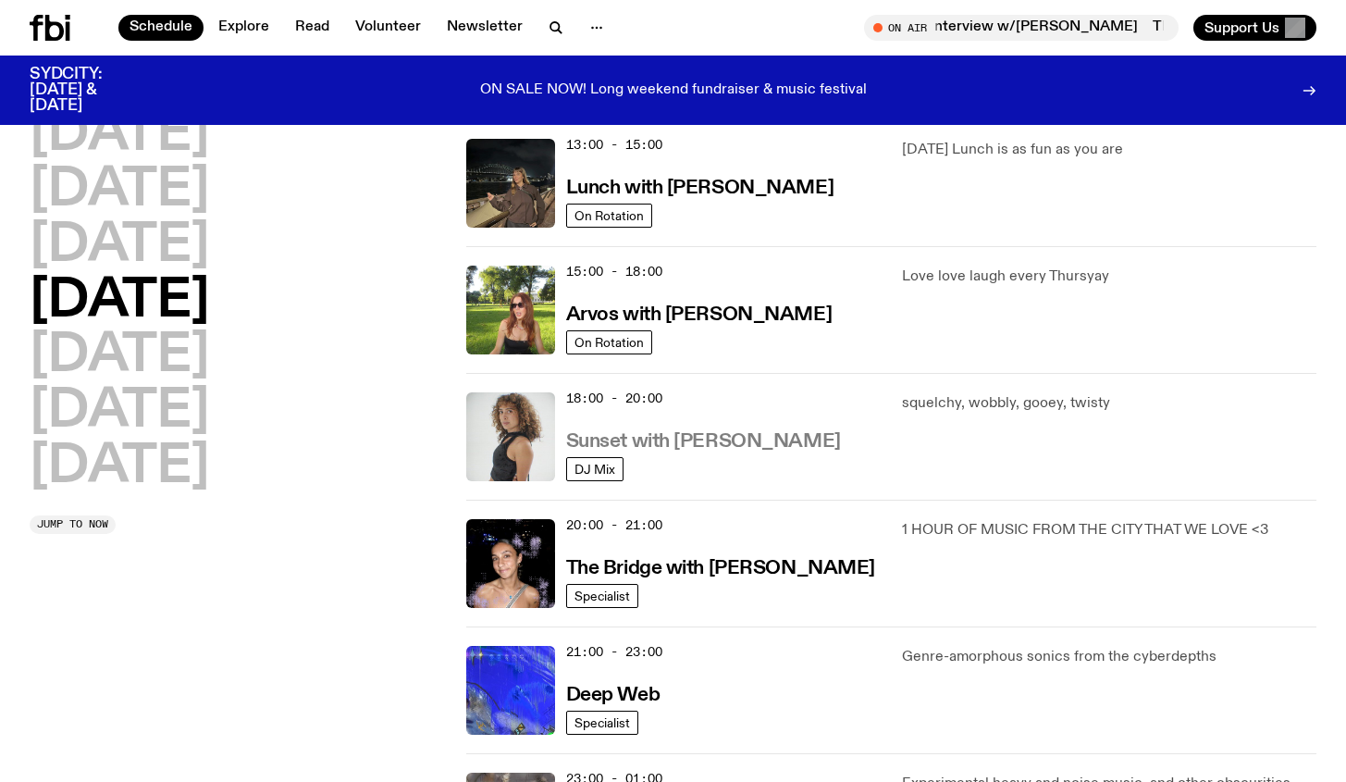
click at [717, 445] on h3 "Sunset with [PERSON_NAME]" at bounding box center [703, 441] width 275 height 19
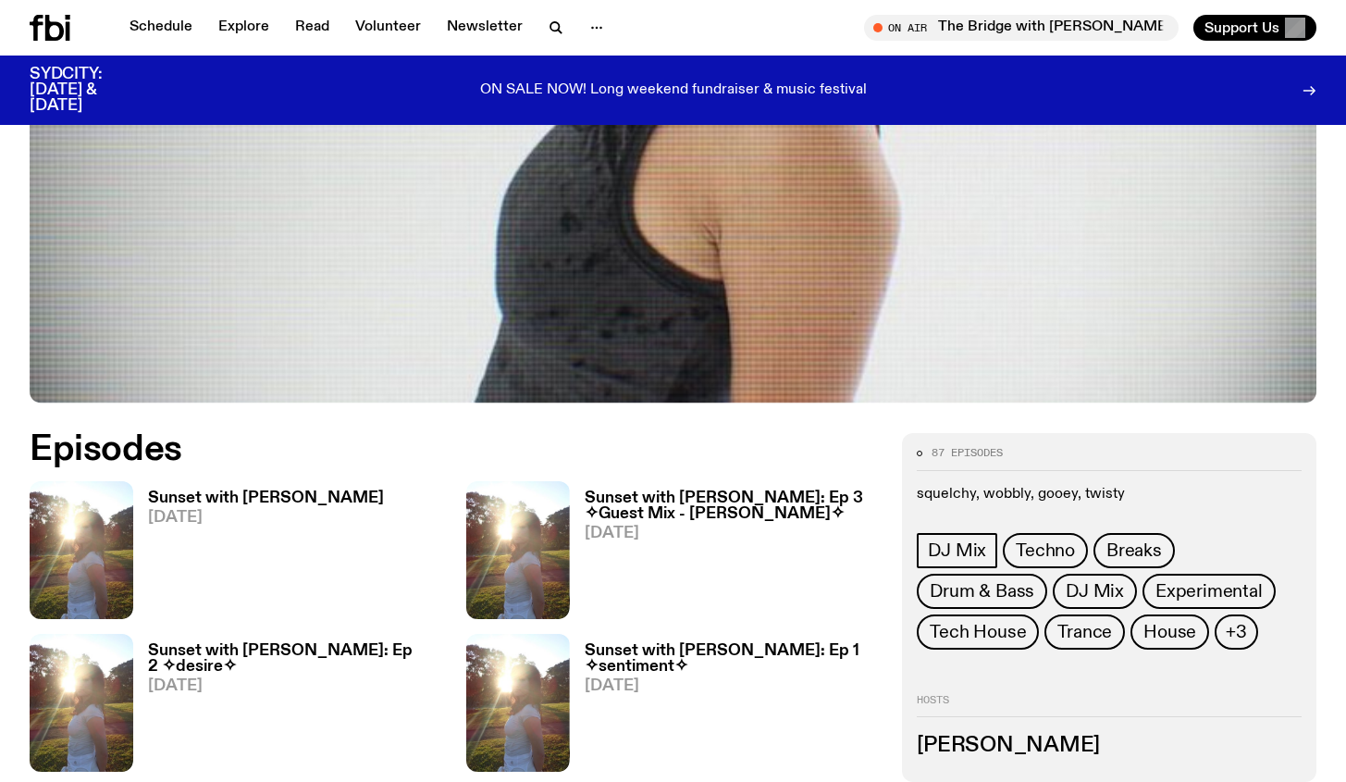
scroll to position [633, 0]
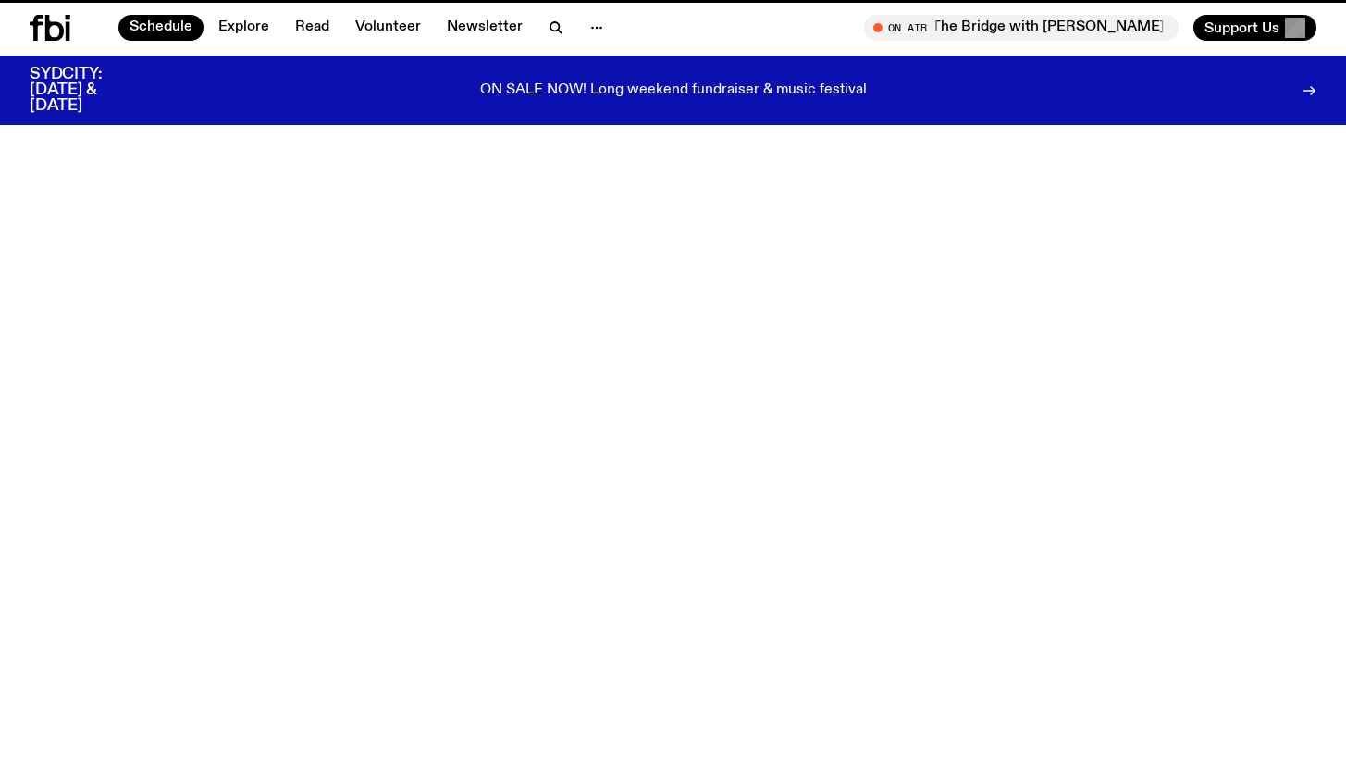
scroll to position [549, 0]
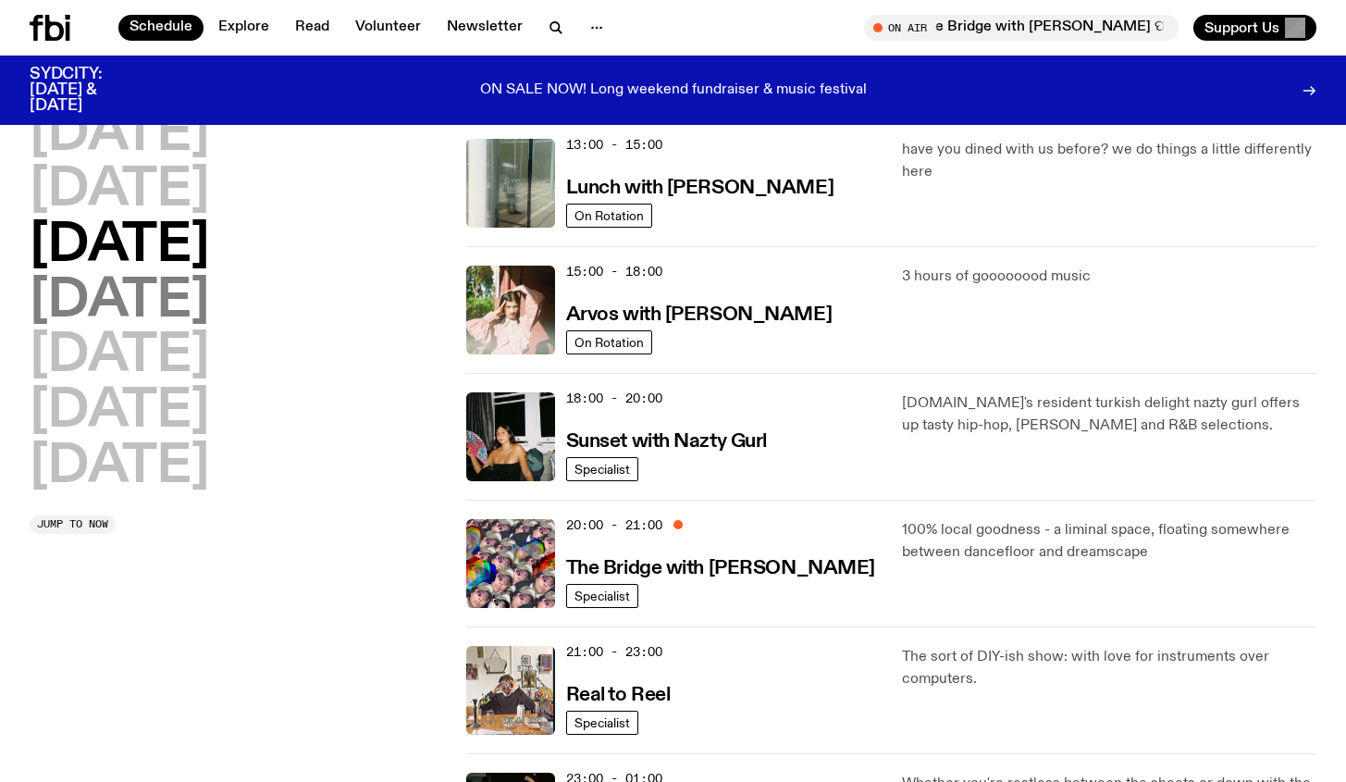
click at [160, 303] on h2 "[DATE]" at bounding box center [120, 302] width 180 height 52
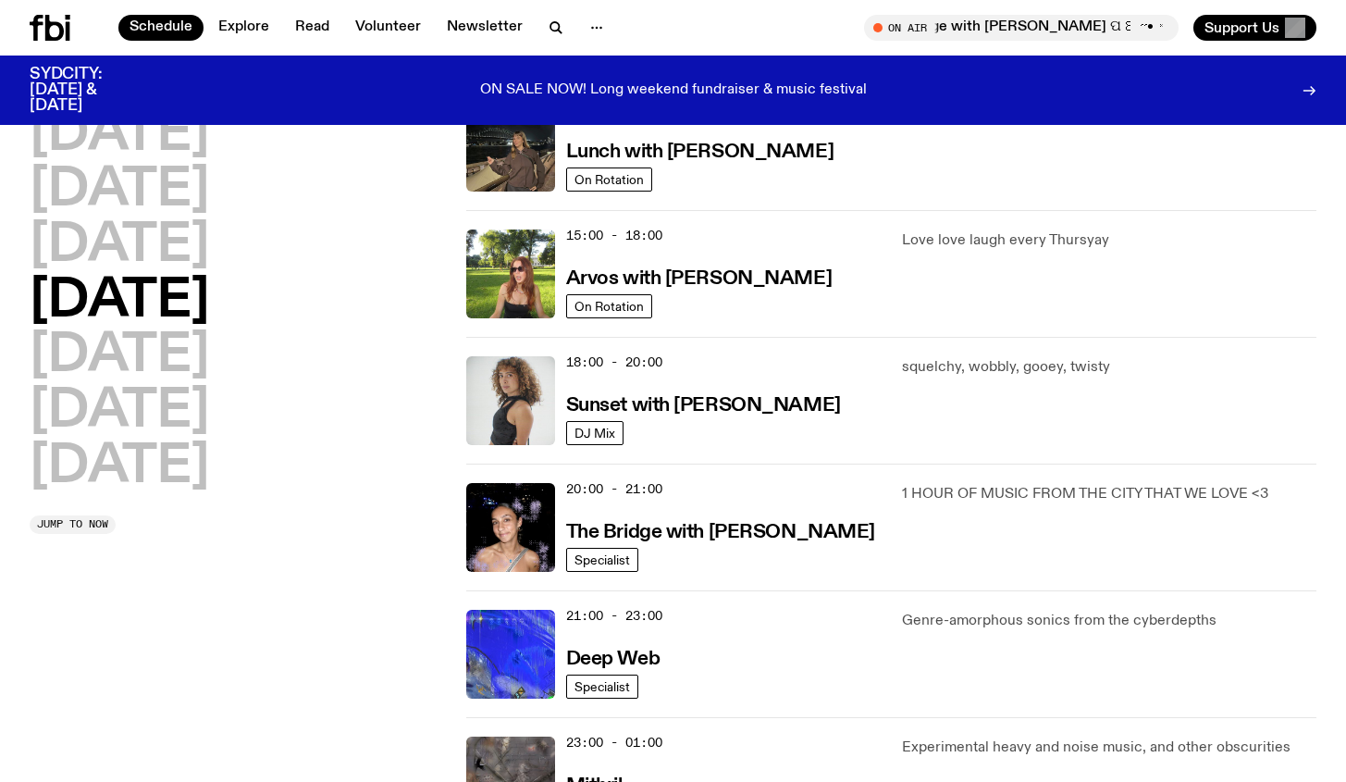
scroll to position [626, 0]
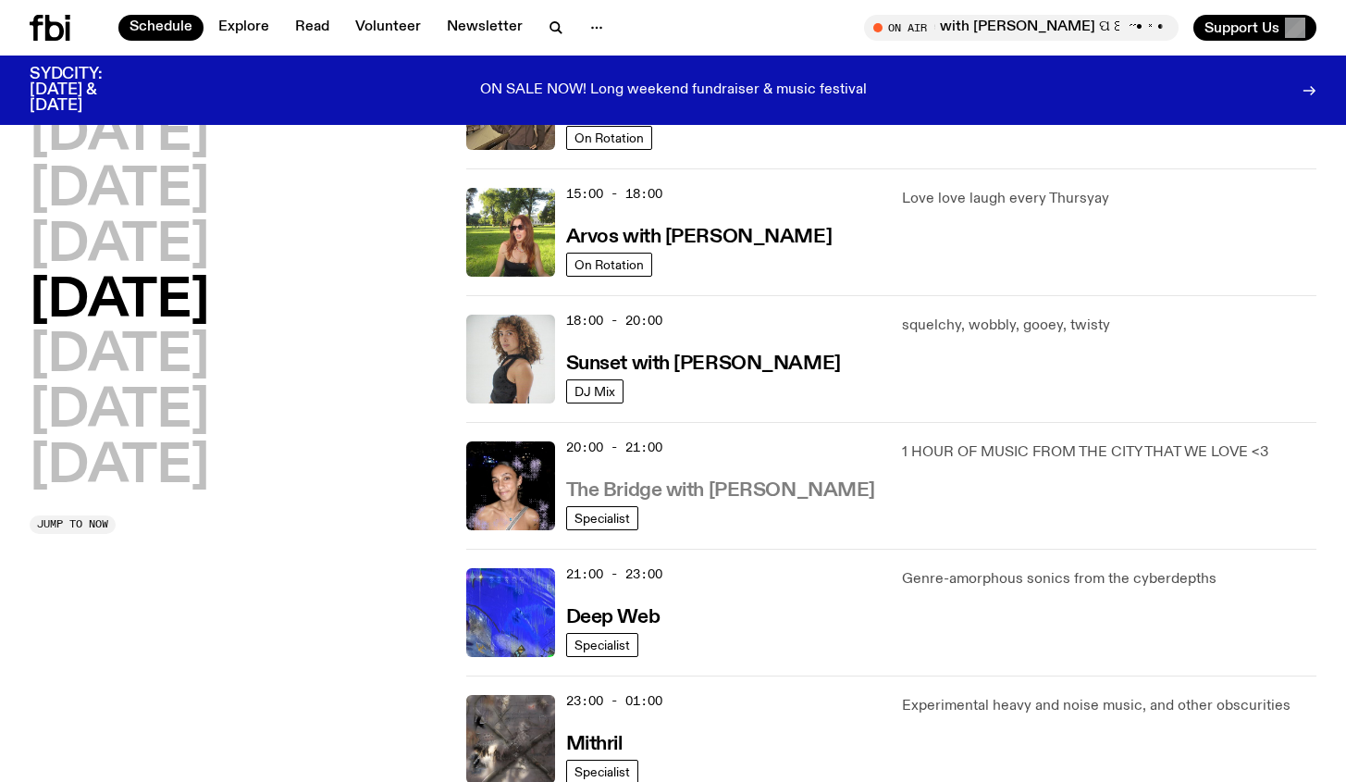
click at [707, 497] on h3 "The Bridge with [PERSON_NAME]" at bounding box center [720, 490] width 309 height 19
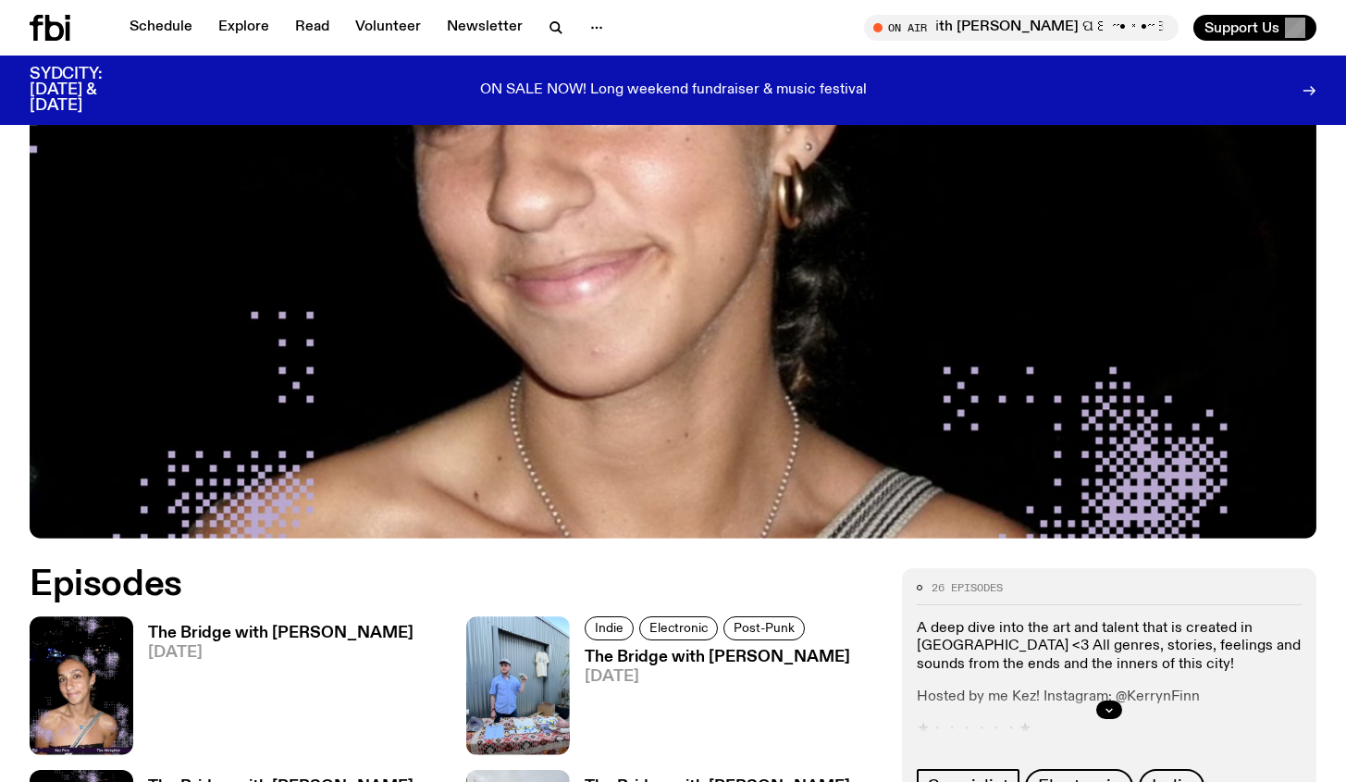
scroll to position [854, 0]
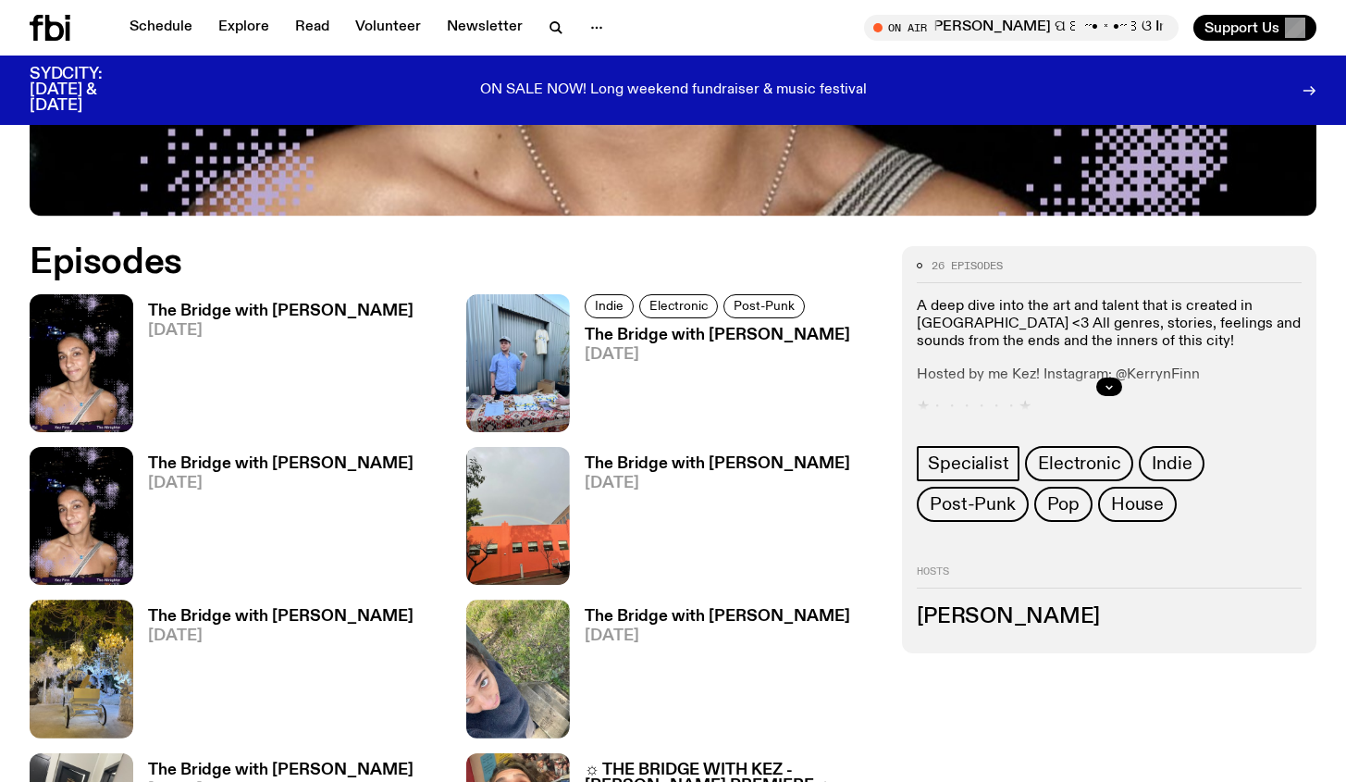
click at [279, 304] on h3 "The Bridge with [PERSON_NAME]" at bounding box center [281, 312] width 266 height 16
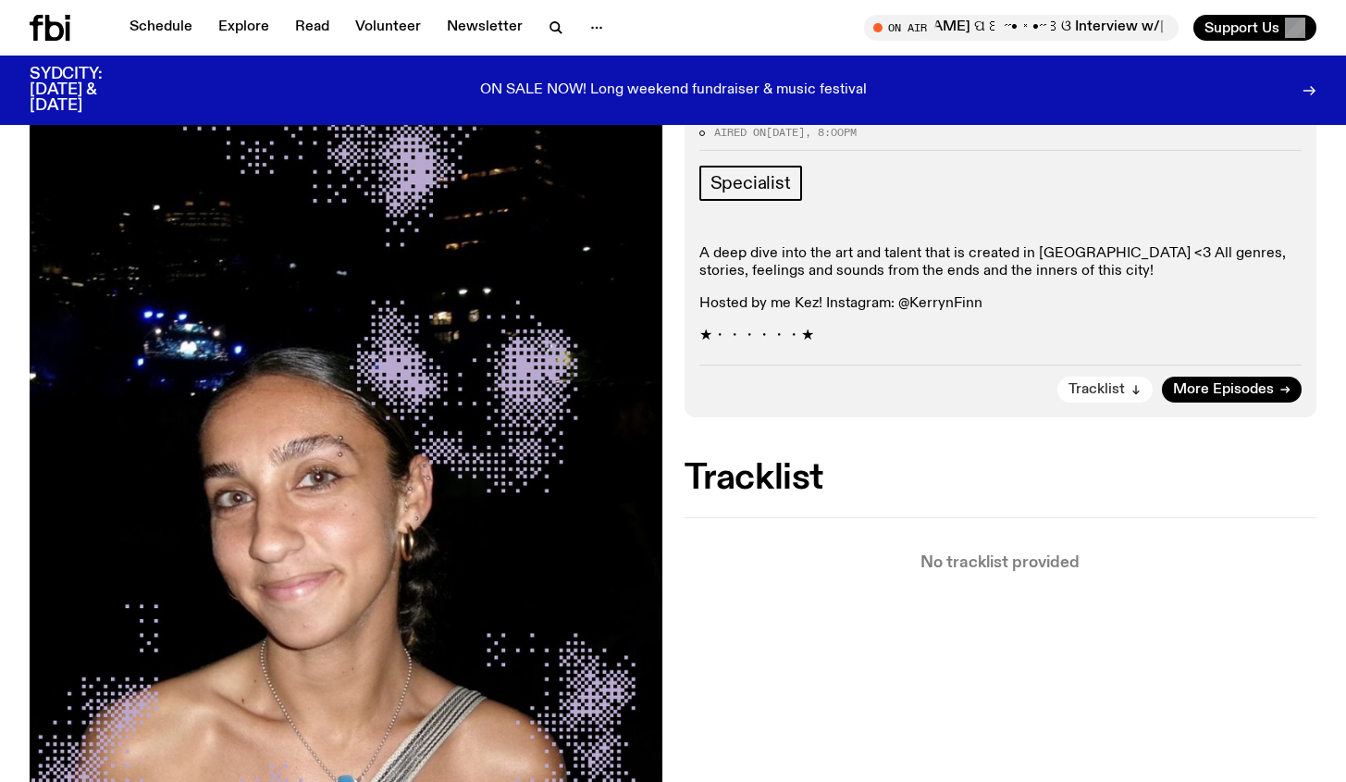
click at [1124, 383] on span "Tracklist" at bounding box center [1097, 390] width 56 height 14
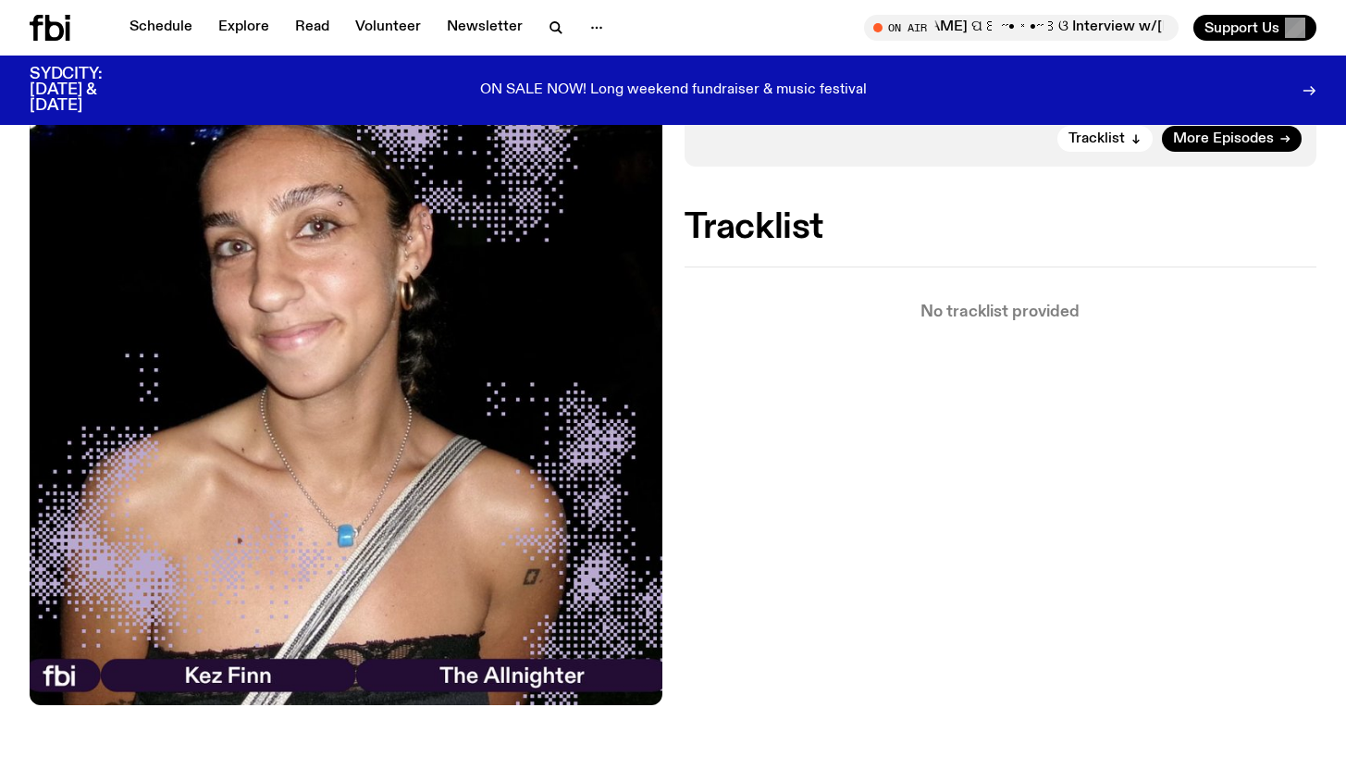
scroll to position [597, 0]
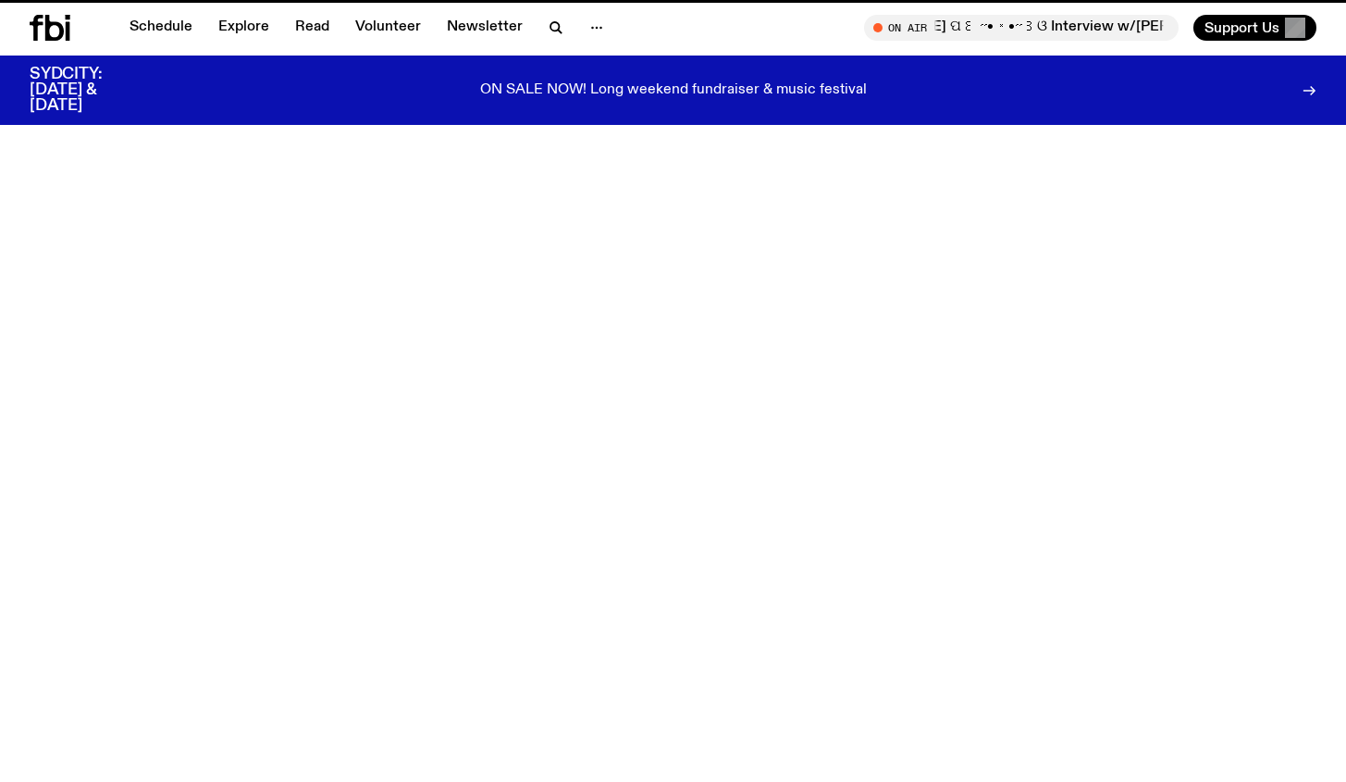
scroll to position [854, 0]
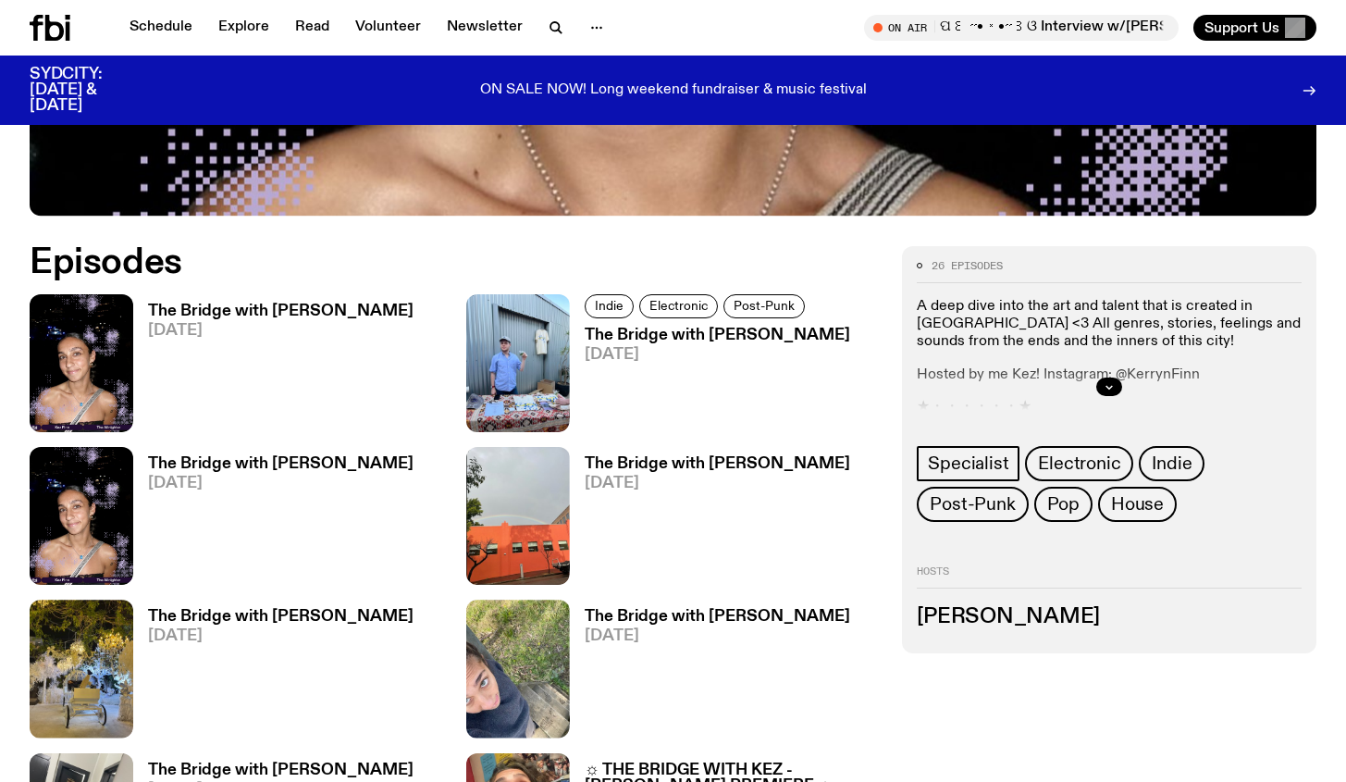
click at [210, 456] on h3 "The Bridge with [PERSON_NAME]" at bounding box center [281, 464] width 266 height 16
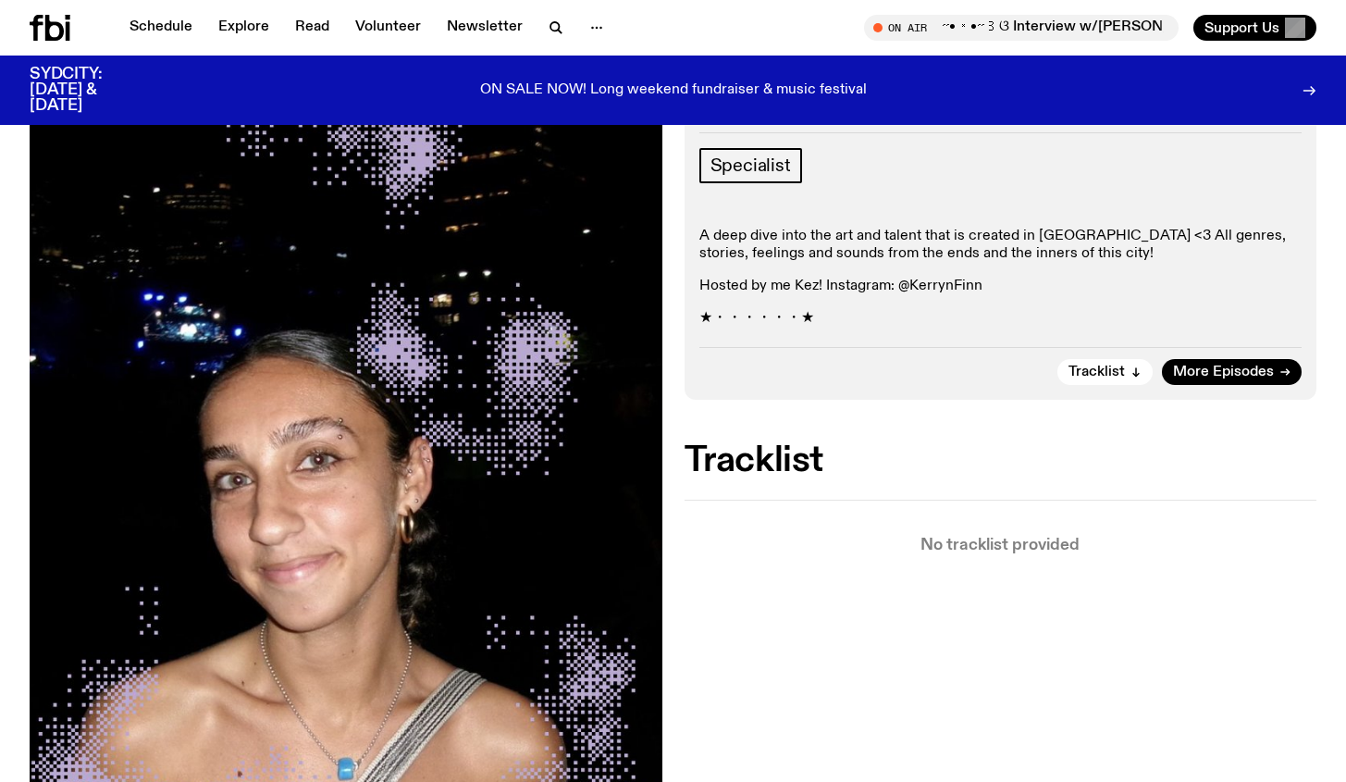
scroll to position [306, 0]
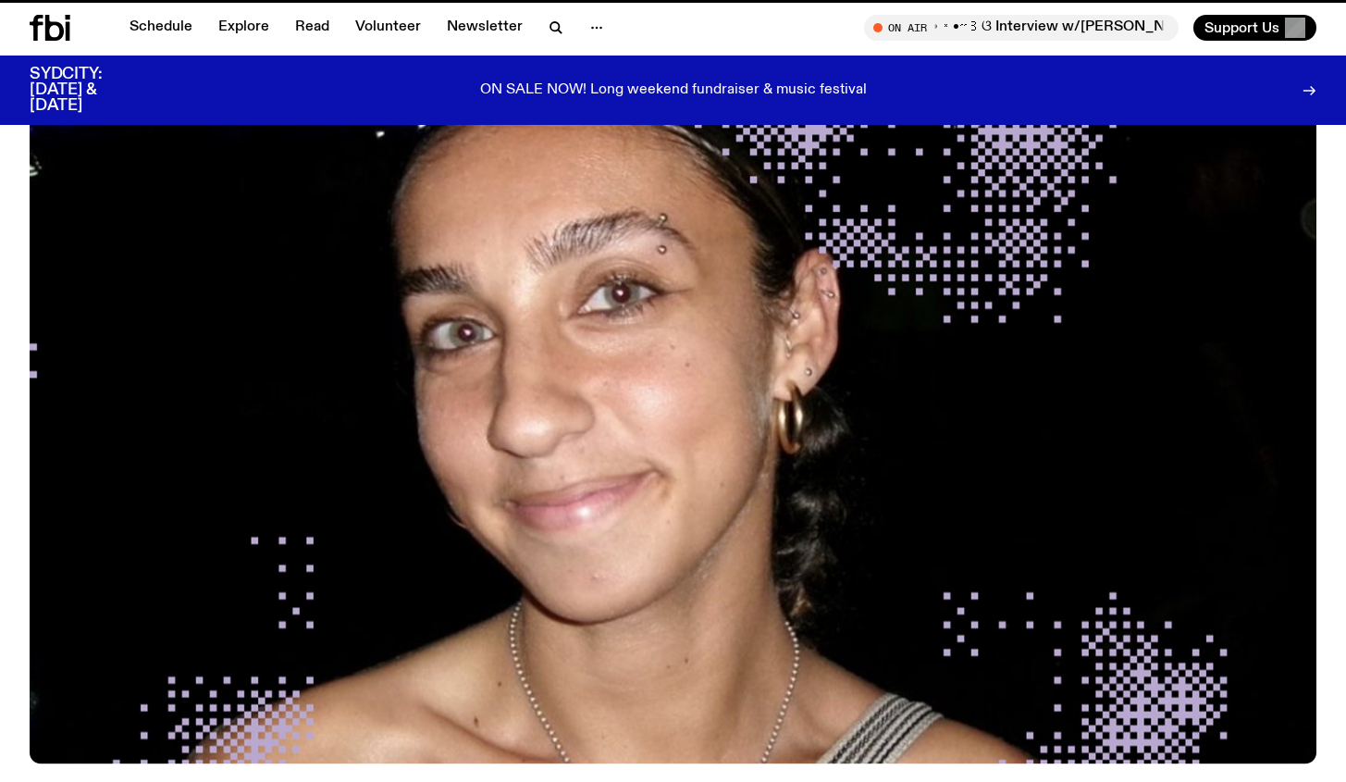
scroll to position [854, 0]
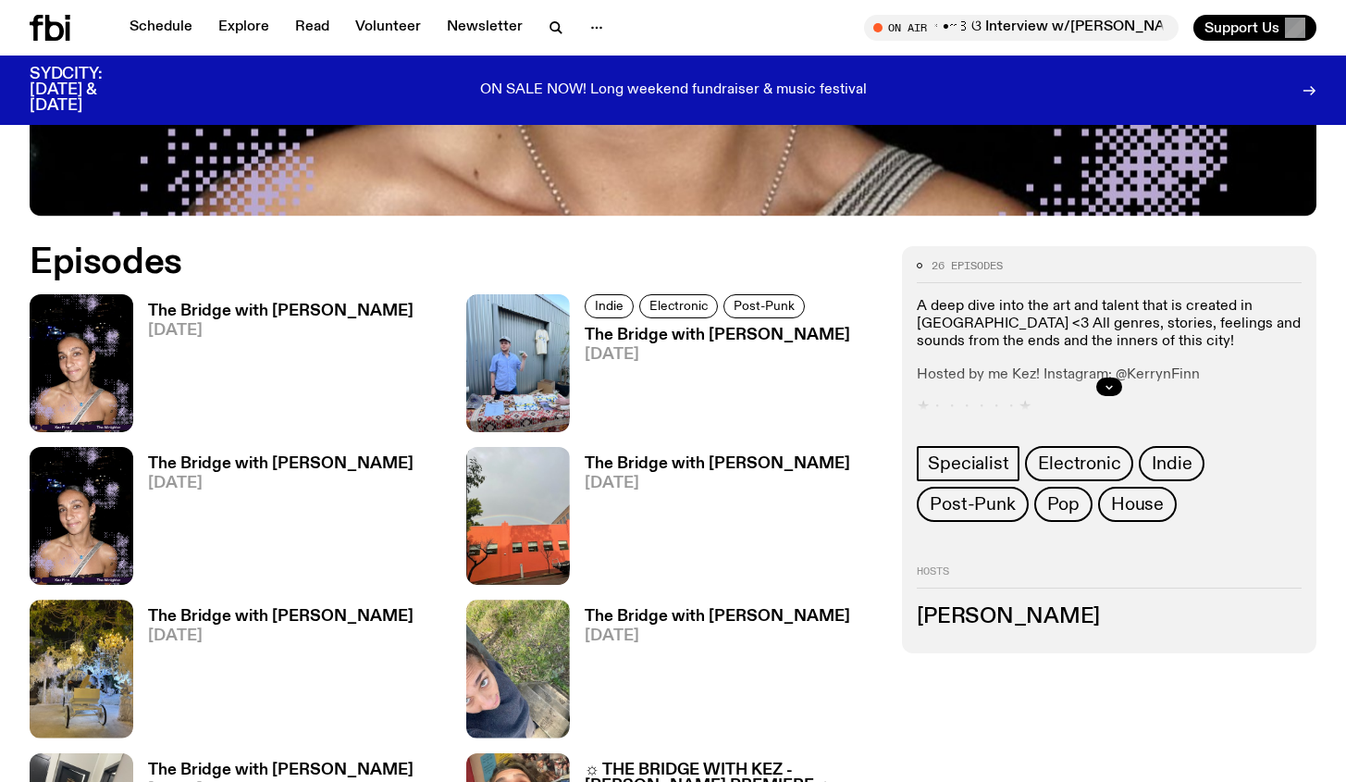
click at [236, 609] on h3 "The Bridge with [PERSON_NAME]" at bounding box center [281, 617] width 266 height 16
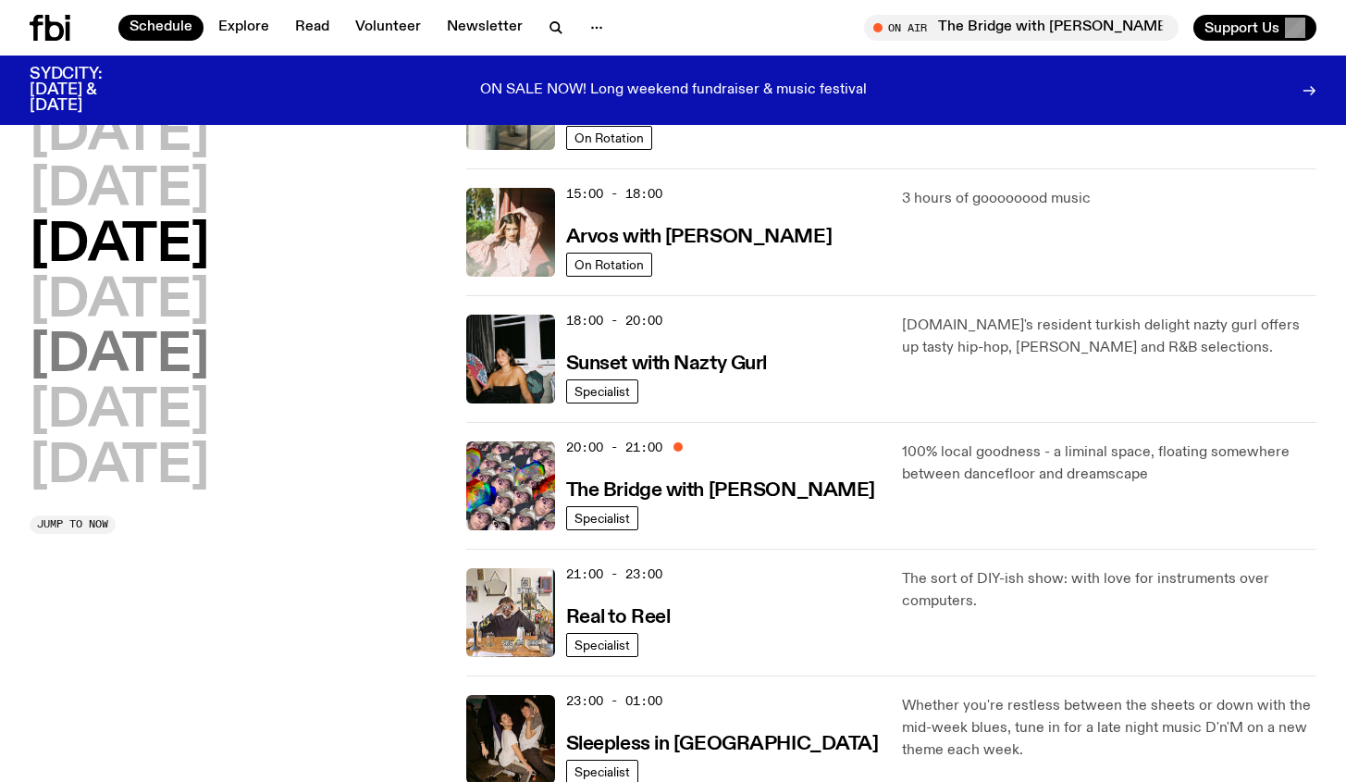
click at [133, 366] on h2 "[DATE]" at bounding box center [120, 356] width 180 height 52
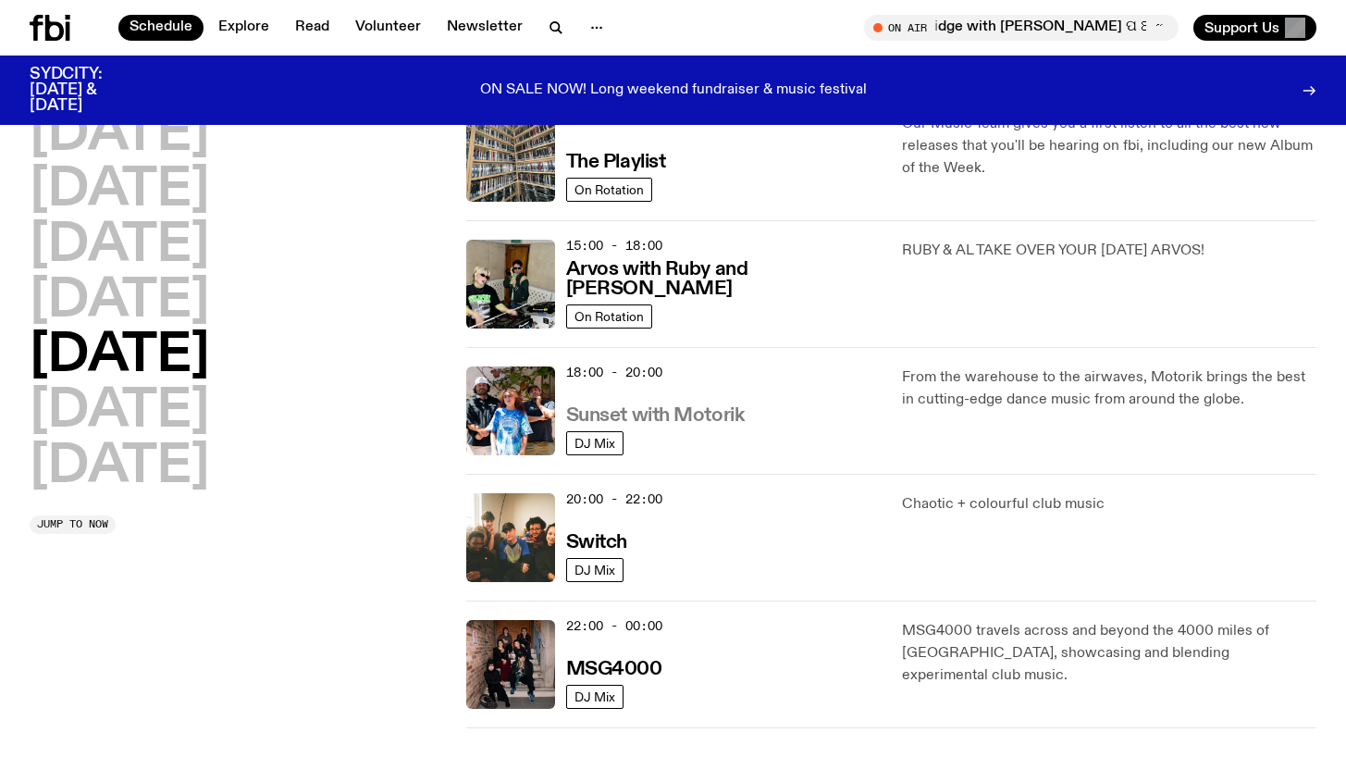
click at [691, 413] on h3 "Sunset with Motorik" at bounding box center [655, 415] width 179 height 19
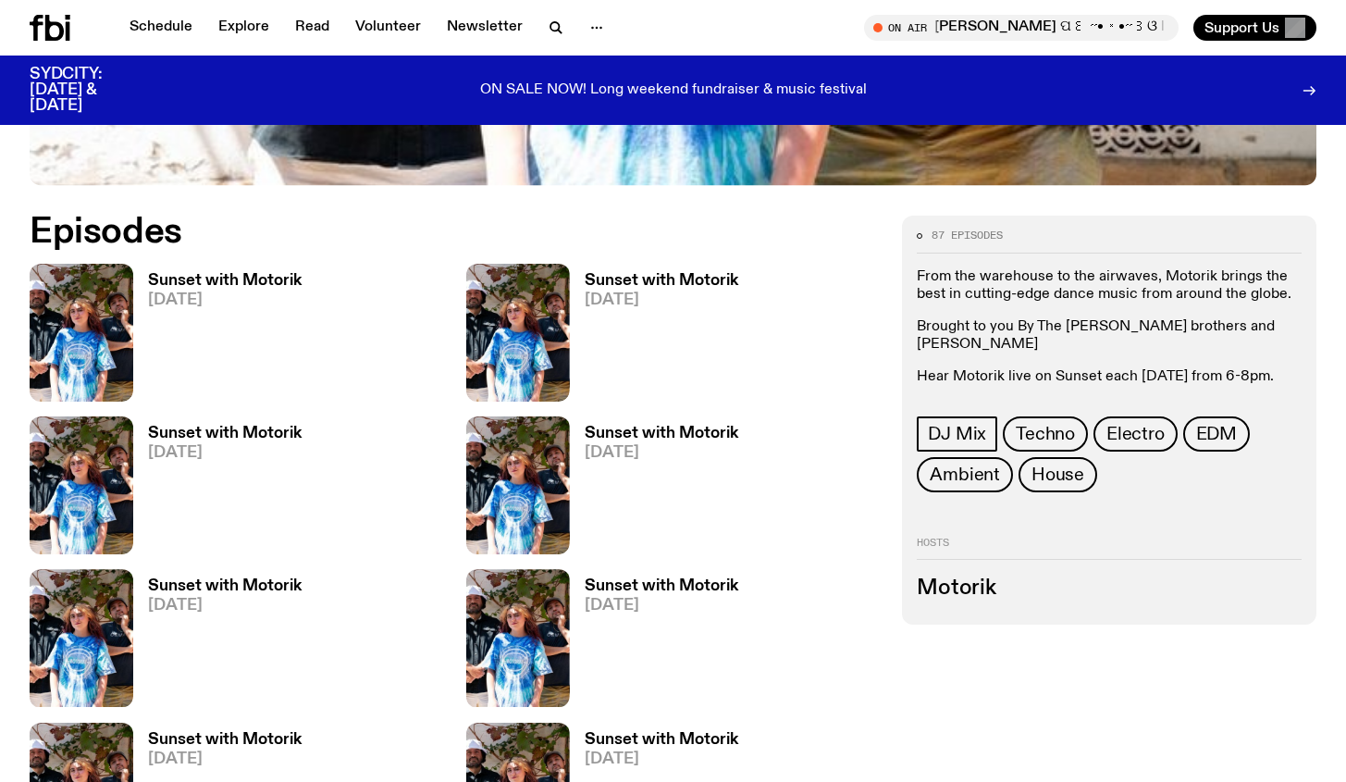
click at [173, 439] on h3 "Sunset with Motorik" at bounding box center [225, 434] width 154 height 16
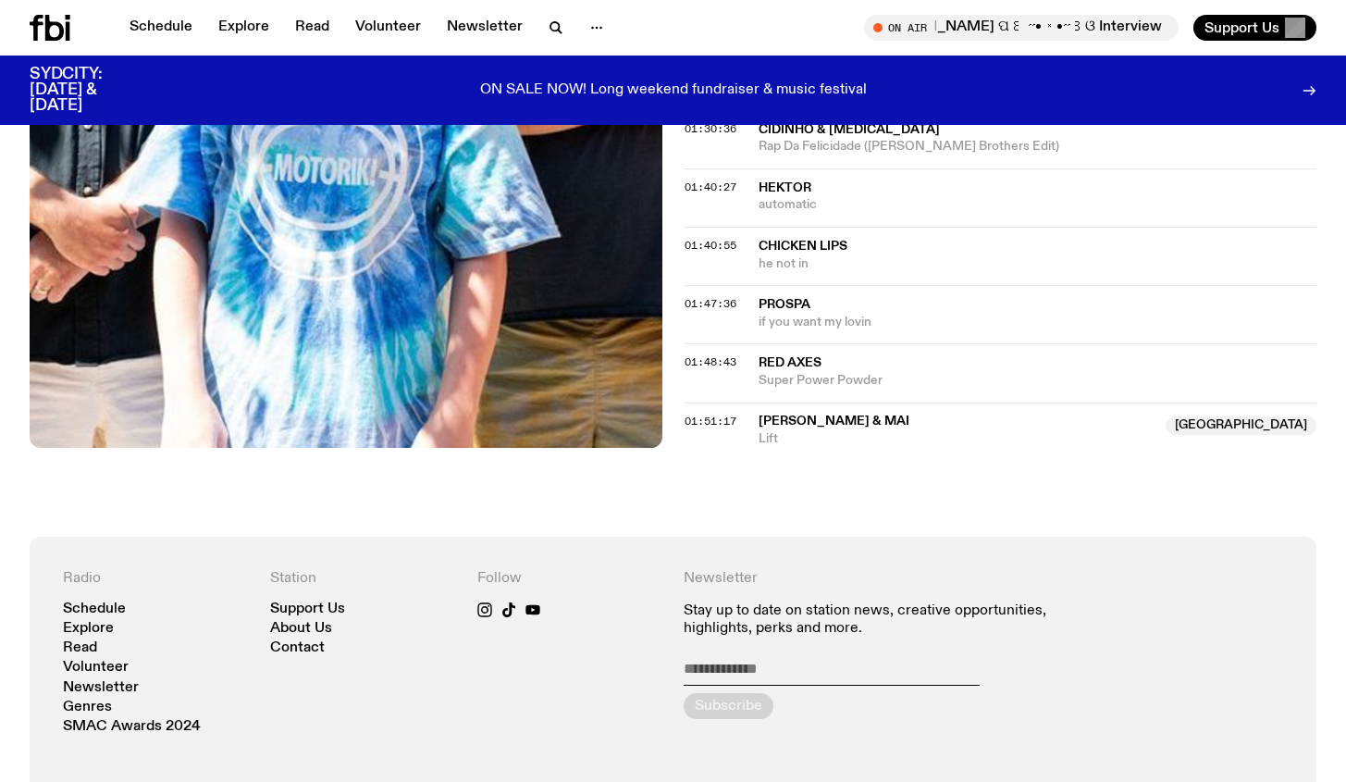
scroll to position [1635, 0]
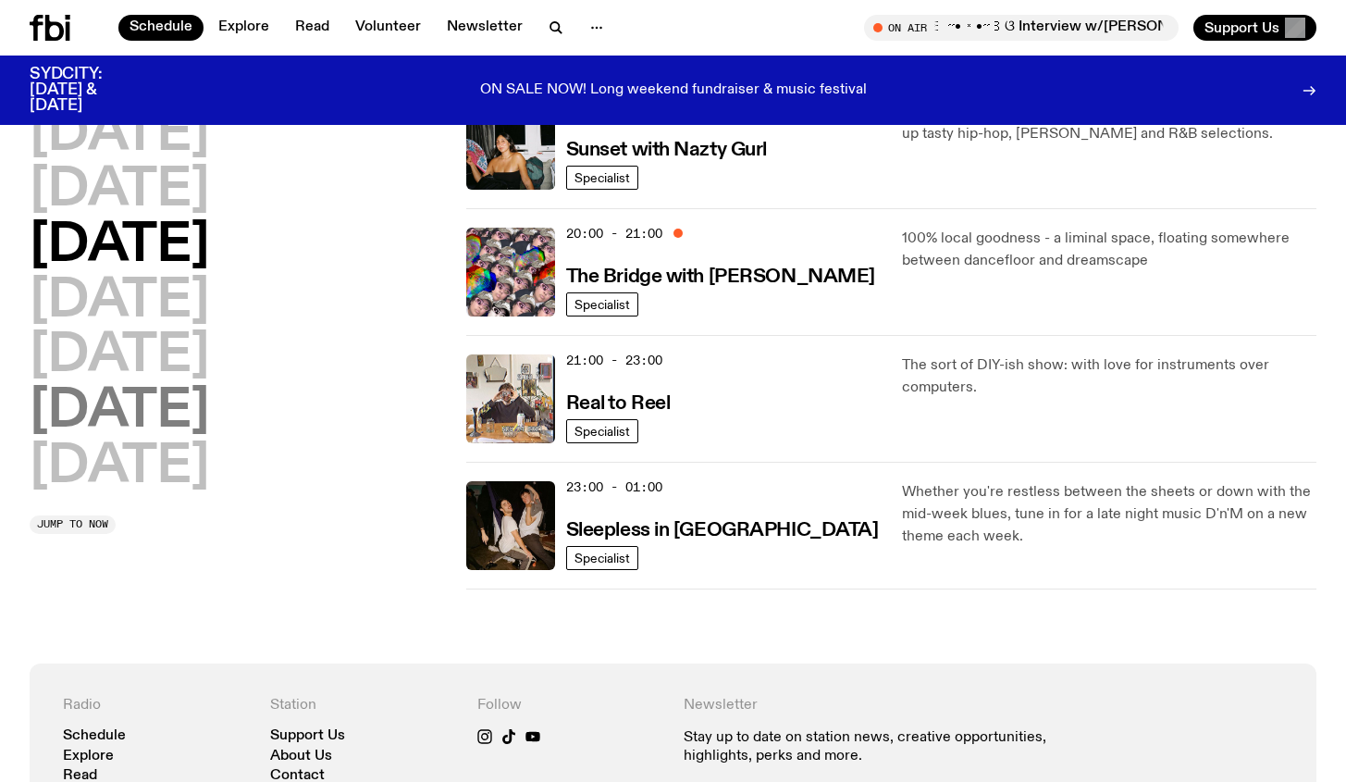
click at [117, 416] on h2 "[DATE]" at bounding box center [120, 412] width 180 height 52
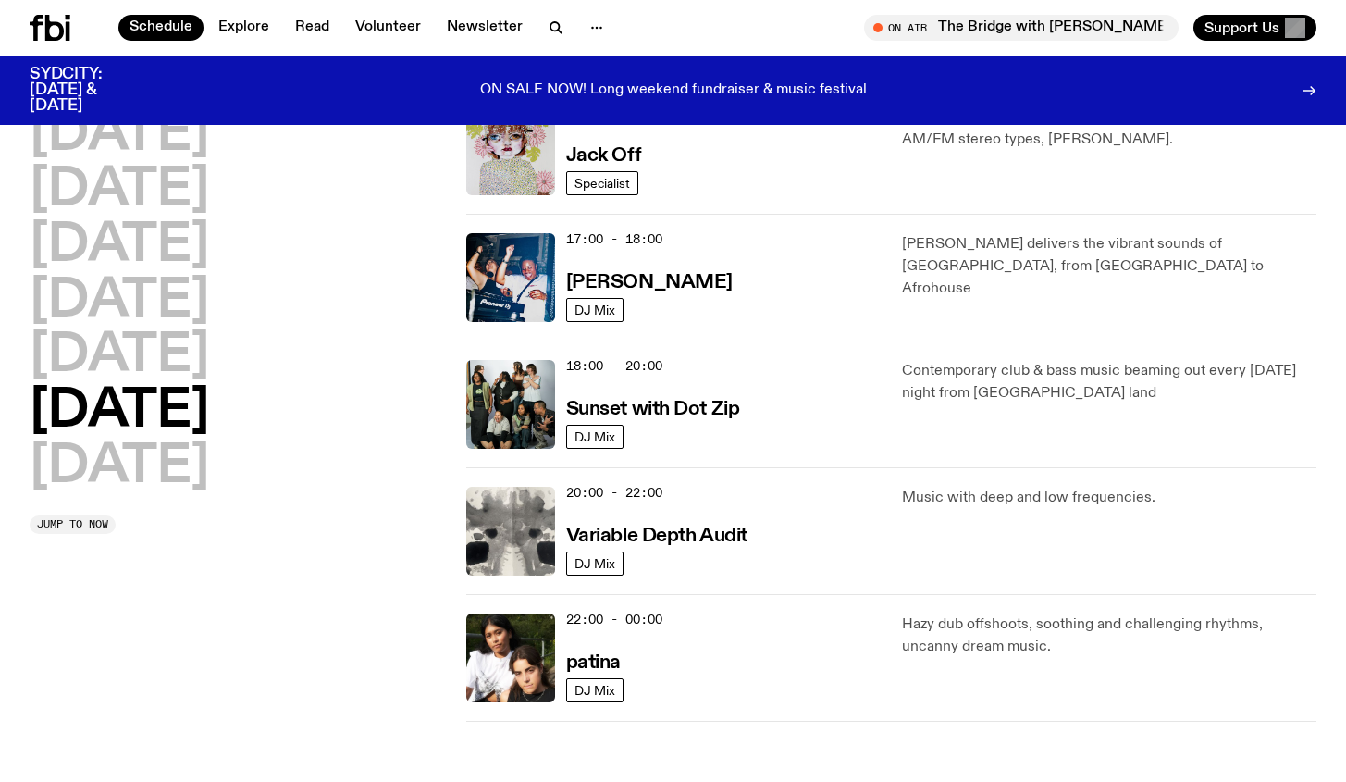
scroll to position [958, 0]
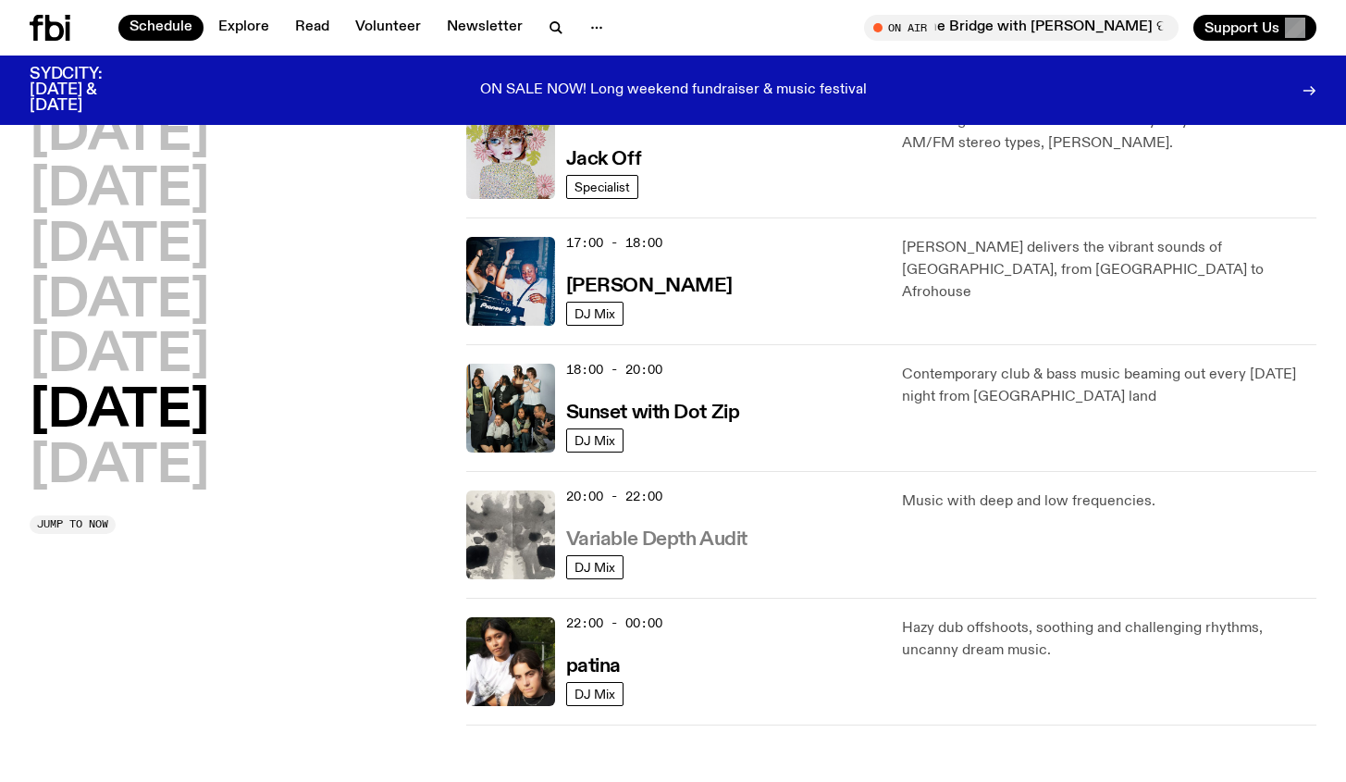
click at [692, 532] on h3 "Variable Depth Audit" at bounding box center [656, 539] width 181 height 19
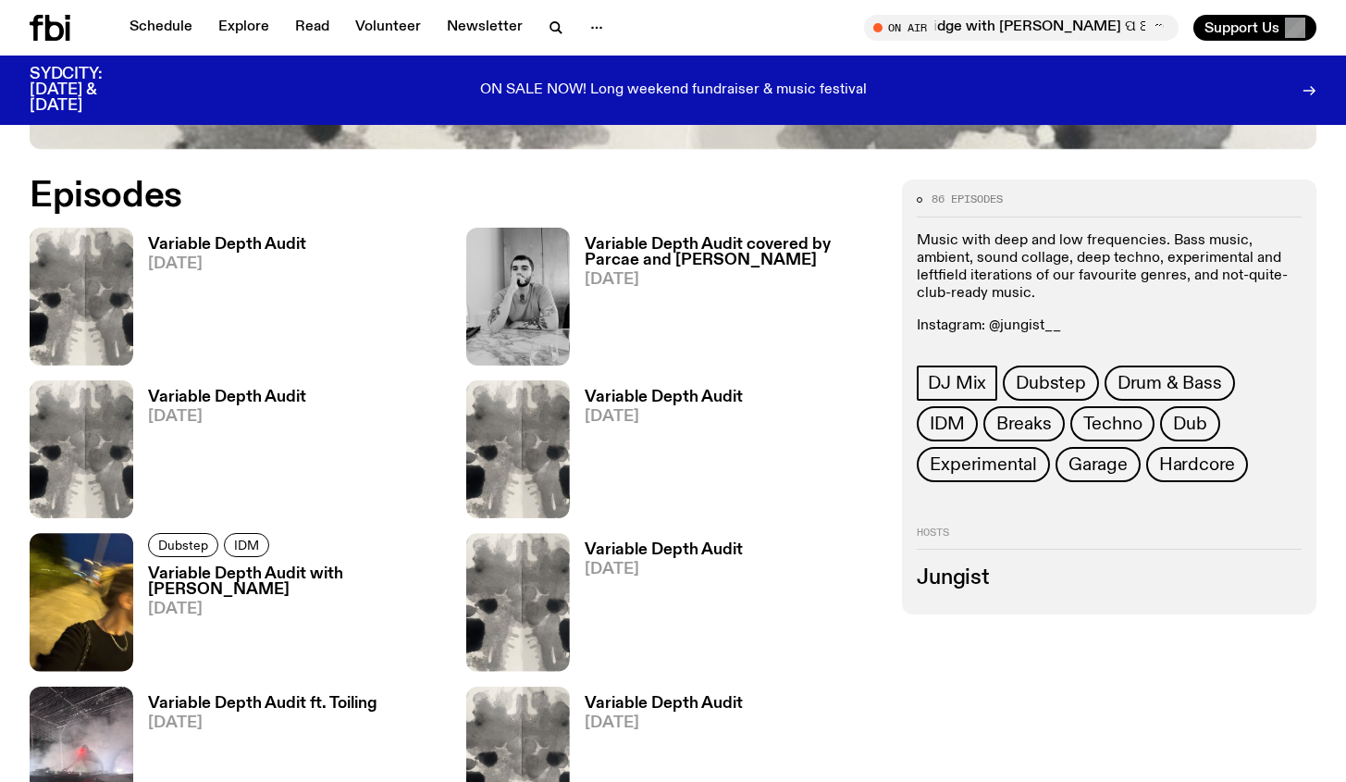
scroll to position [735, 0]
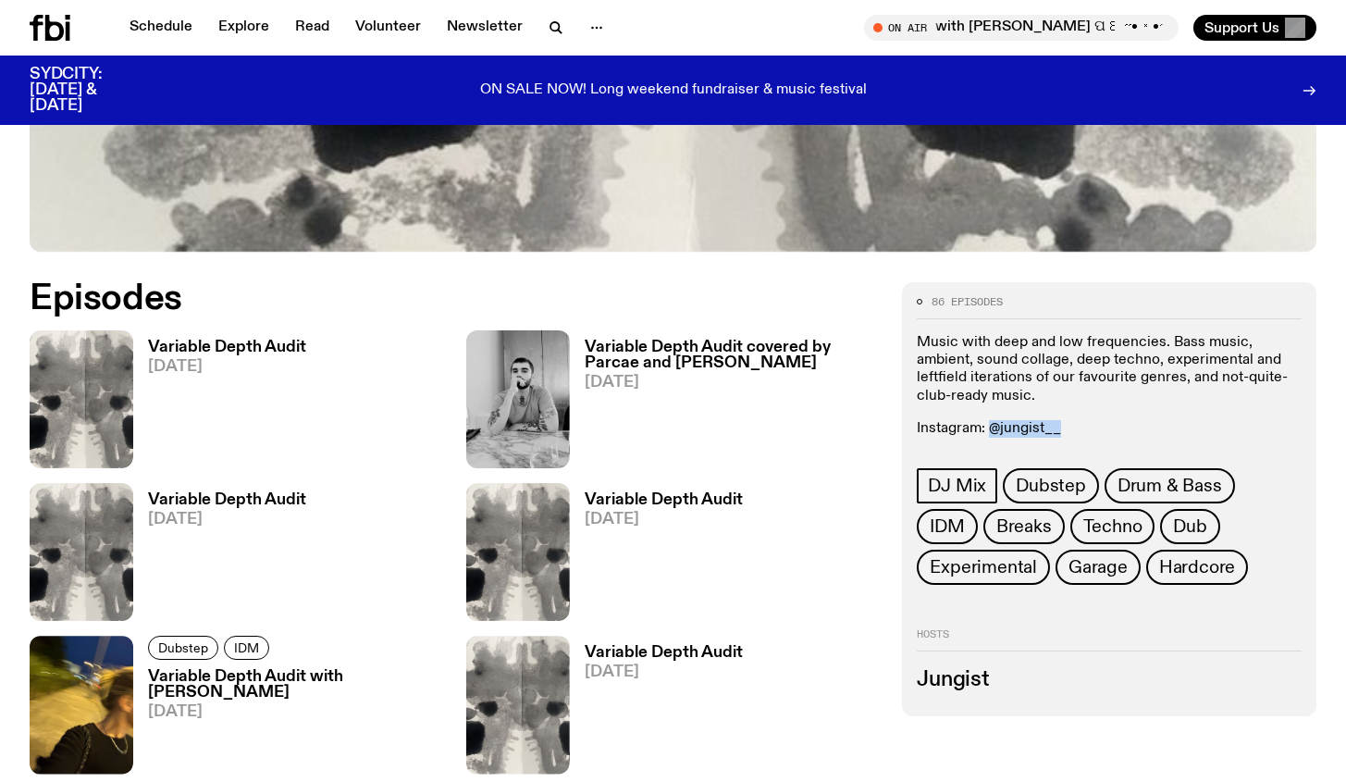
drag, startPoint x: 990, startPoint y: 430, endPoint x: 1079, endPoint y: 432, distance: 88.9
click at [1079, 432] on p "Instagram: @jungist__" at bounding box center [1109, 429] width 385 height 18
copy p "@jungist__"
